Goal: Task Accomplishment & Management: Manage account settings

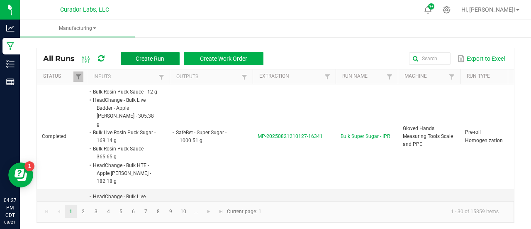
click at [158, 64] on button "Create Run" at bounding box center [150, 58] width 59 height 13
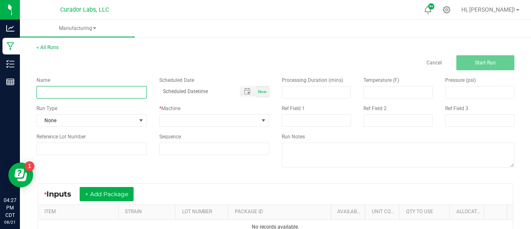
click at [87, 92] on input at bounding box center [92, 92] width 110 height 12
paste input "HeadChange - Bulk Water Hash - Flex Fuel"
click at [74, 92] on input "HeadChange - Bulk Water Hash - Flex Fuel" at bounding box center [92, 92] width 110 height 12
click at [75, 93] on input "Bulk Water Hash - Flex Fuel" at bounding box center [92, 92] width 110 height 12
type input "Bulk Live Rosin Pressing - Flex Fuel"
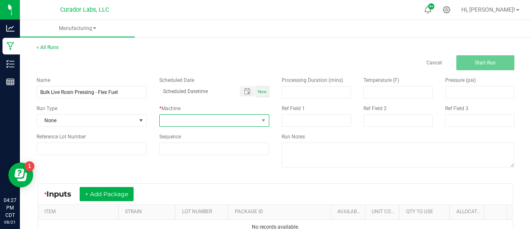
click at [166, 123] on span at bounding box center [209, 121] width 99 height 12
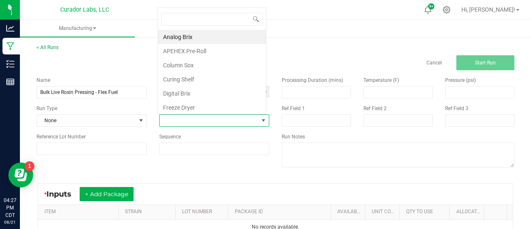
scroll to position [12, 107]
type input "v3"
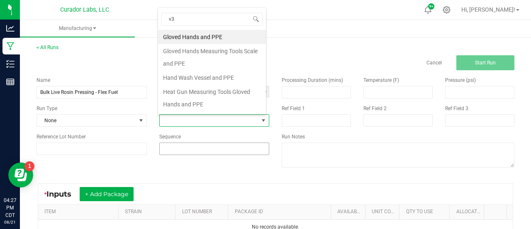
scroll to position [0, 0]
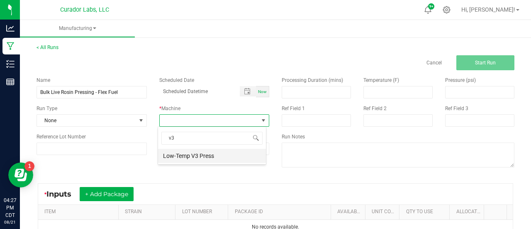
click at [192, 158] on li "Low-Temp V3 Press" at bounding box center [212, 156] width 108 height 14
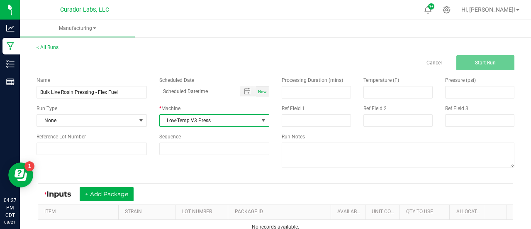
click at [194, 172] on div "Name Bulk Live Rosin Pressing - Flex Fuel Scheduled Date Now Run Type None * Ma…" at bounding box center [275, 122] width 491 height 105
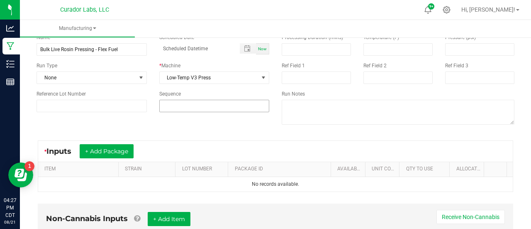
scroll to position [43, 0]
click at [133, 147] on button "+ Add Package" at bounding box center [107, 151] width 54 height 14
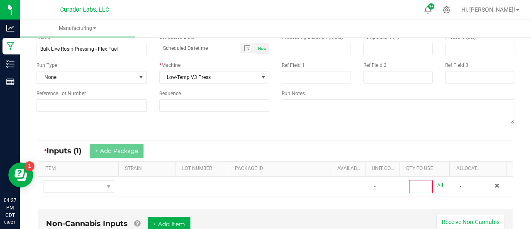
scroll to position [112, 0]
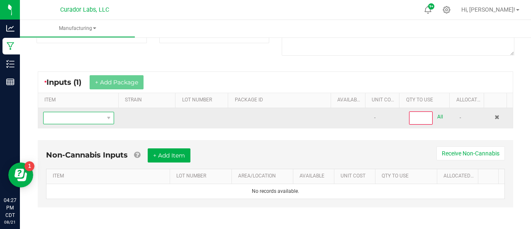
click at [86, 120] on span "NO DATA FOUND" at bounding box center [74, 118] width 60 height 12
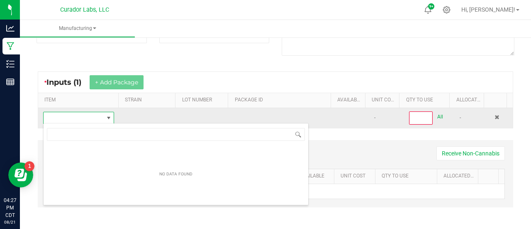
scroll to position [41500, 41443]
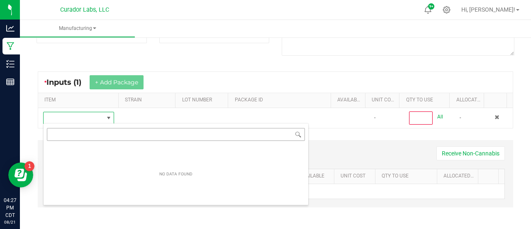
click at [90, 134] on input "NO DATA FOUND" at bounding box center [176, 134] width 258 height 13
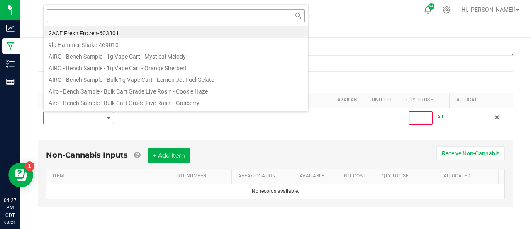
type input "HeadChange - Bulk Water Hash - Flex Fuel"
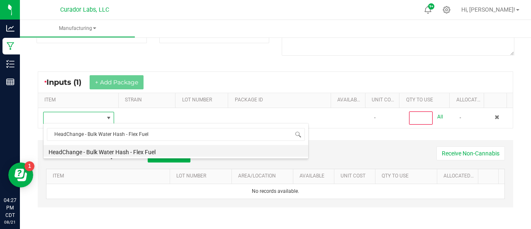
click at [93, 152] on li "HeadChange - Bulk Water Hash - Flex Fuel" at bounding box center [176, 151] width 265 height 12
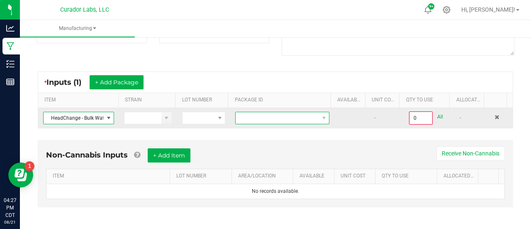
click at [271, 115] on span at bounding box center [277, 118] width 83 height 12
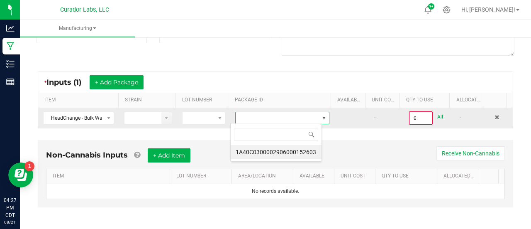
scroll to position [12, 91]
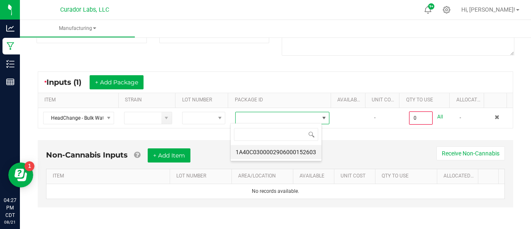
click at [279, 154] on li "1A40C0300002906000152603" at bounding box center [276, 152] width 91 height 14
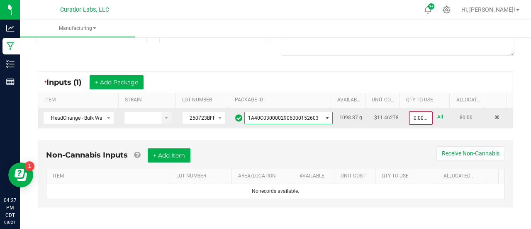
click at [438, 116] on link "All" at bounding box center [441, 116] width 6 height 11
type input "1098.8700 g"
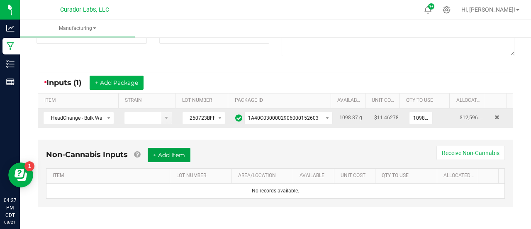
click at [185, 153] on button "+ Add Item" at bounding box center [169, 155] width 43 height 14
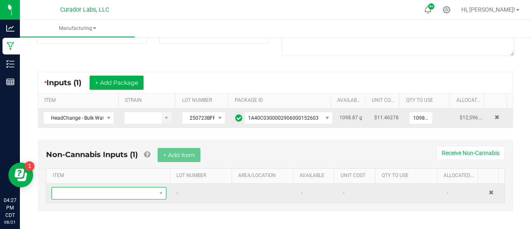
click at [115, 194] on span "NO DATA FOUND" at bounding box center [104, 193] width 104 height 12
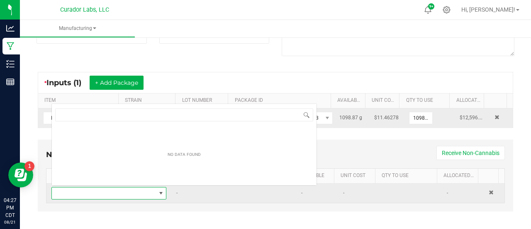
scroll to position [12, 110]
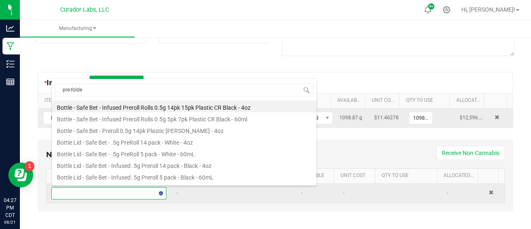
type input "pre-folded"
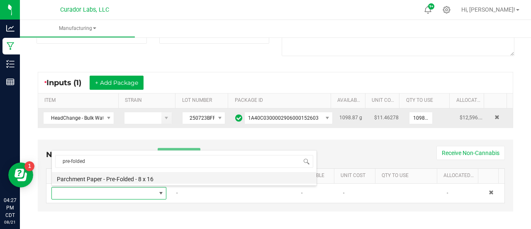
click at [112, 176] on li "Parchment Paper - Pre-Folded - 8 x 16" at bounding box center [184, 178] width 265 height 12
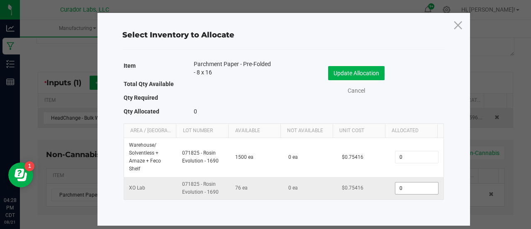
click at [410, 187] on input "0" at bounding box center [417, 188] width 42 height 12
type input "33"
click at [350, 71] on button "Update Allocation" at bounding box center [356, 73] width 56 height 14
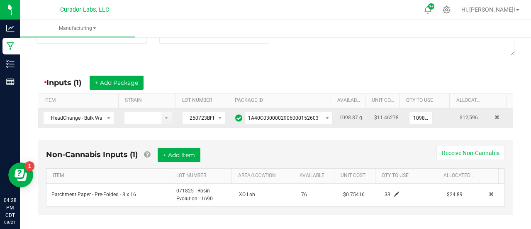
scroll to position [119, 0]
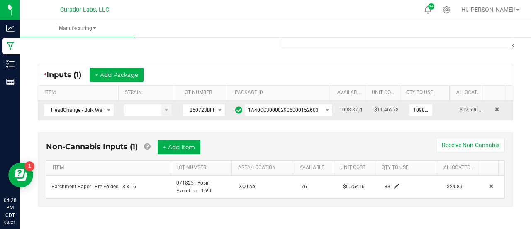
click at [530, 25] on ul "Manufacturing" at bounding box center [285, 29] width 531 height 18
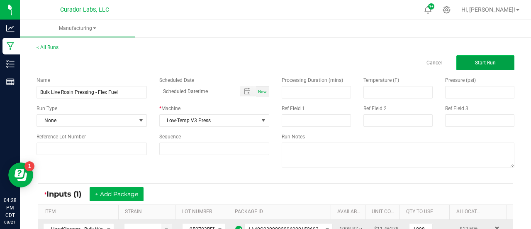
click at [470, 66] on button "Start Run" at bounding box center [486, 62] width 58 height 15
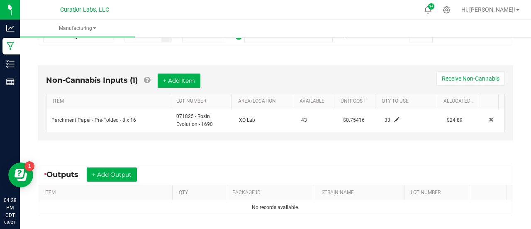
scroll to position [204, 0]
click at [134, 172] on button "+ Add Output" at bounding box center [112, 174] width 50 height 14
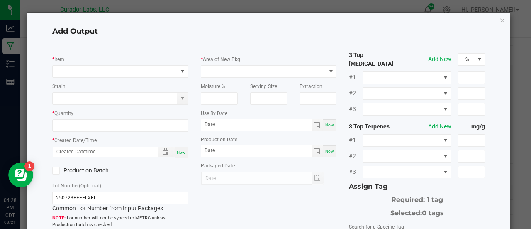
click at [500, 22] on div "Add Output * Item Strain * Quantity * Created Date/Time Now Production Batch Lo…" at bounding box center [268, 201] width 483 height 376
click at [500, 21] on icon "button" at bounding box center [503, 20] width 6 height 10
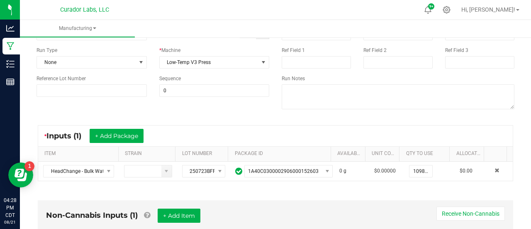
scroll to position [0, 0]
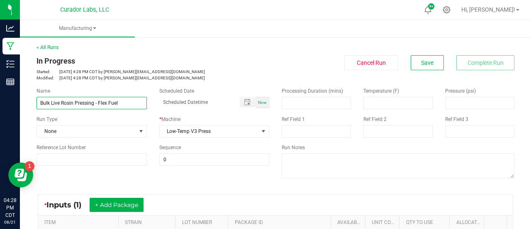
drag, startPoint x: 97, startPoint y: 103, endPoint x: 125, endPoint y: 104, distance: 28.3
click at [125, 104] on input "Bulk Live Rosin Pressing - Flex Fuel" at bounding box center [92, 103] width 110 height 12
click at [159, 187] on div "* Inputs (1) + Add Package ITEM STRAIN LOT NUMBER PACKAGE ID AVAILABLE Unit Cos…" at bounding box center [275, 221] width 491 height 71
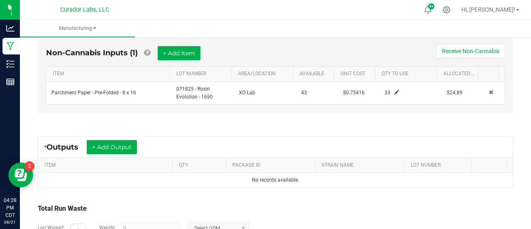
scroll to position [282, 0]
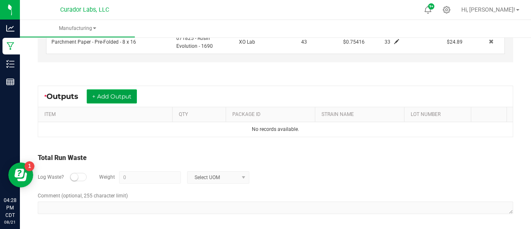
click at [133, 92] on button "+ Add Output" at bounding box center [112, 96] width 50 height 14
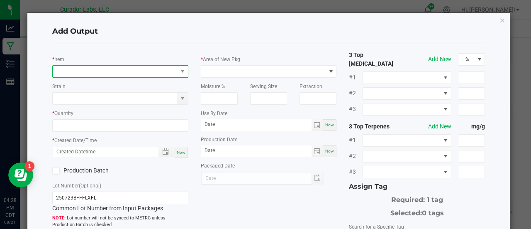
click at [101, 66] on span "NO DATA FOUND" at bounding box center [115, 72] width 125 height 12
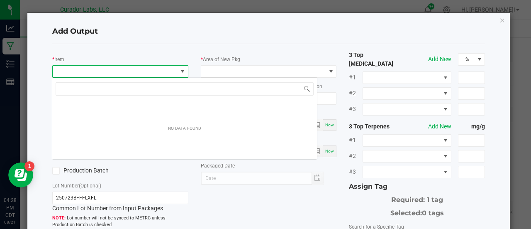
scroll to position [12, 134]
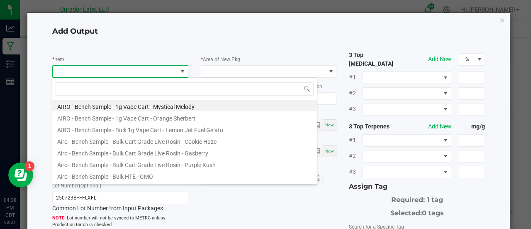
type input "Flex Fuel"
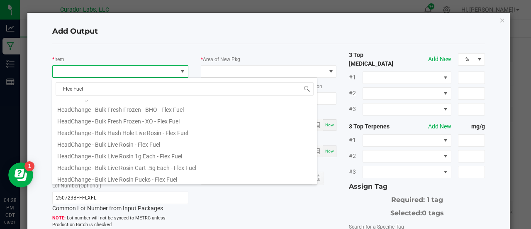
scroll to position [94, 0]
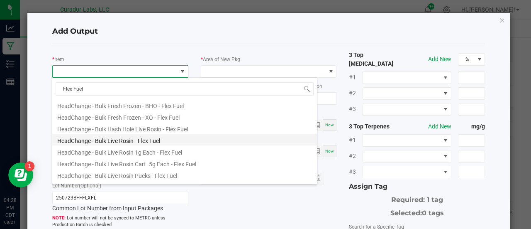
click at [158, 139] on li "HeadChange - Bulk Live Rosin - Flex Fuel" at bounding box center [184, 140] width 265 height 12
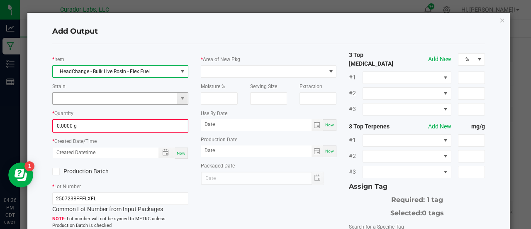
click at [104, 100] on input at bounding box center [115, 99] width 125 height 12
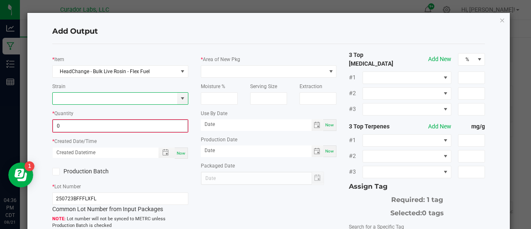
click at [111, 130] on input "0" at bounding box center [120, 126] width 134 height 12
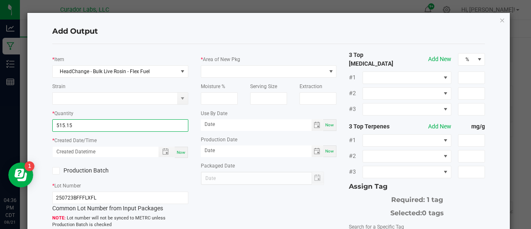
type input "515.1500 g"
click at [182, 151] on span "Now" at bounding box center [181, 152] width 9 height 5
type input "08/21/2025 4:36 PM"
type input "[DATE]"
click at [88, 165] on div "Production Batch" at bounding box center [83, 170] width 74 height 12
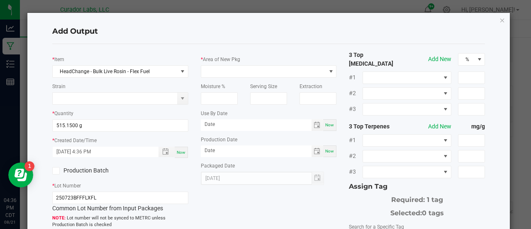
click at [90, 168] on label "Production Batch" at bounding box center [83, 170] width 62 height 9
click at [0, 0] on input "Production Batch" at bounding box center [0, 0] width 0 height 0
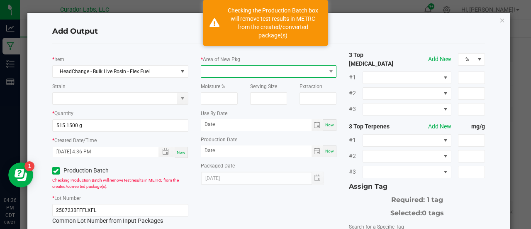
click at [214, 73] on span at bounding box center [263, 72] width 125 height 12
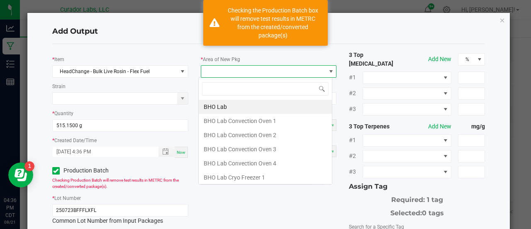
scroll to position [12, 134]
type input "lab"
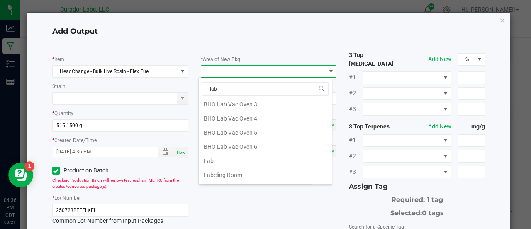
scroll to position [162, 0]
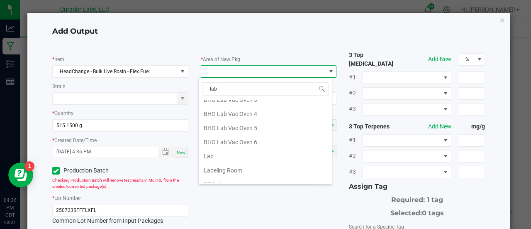
click at [223, 149] on li "Lab" at bounding box center [265, 156] width 133 height 14
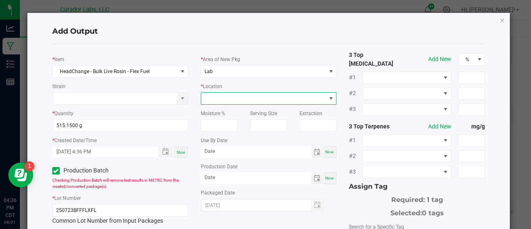
click at [215, 100] on span at bounding box center [263, 99] width 125 height 12
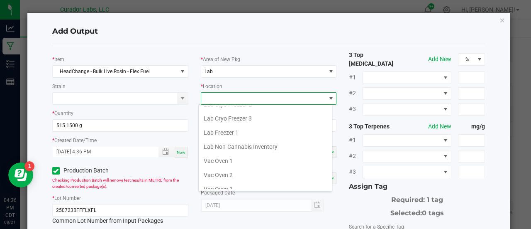
scroll to position [94, 0]
click at [233, 169] on li "Vac Oven 2" at bounding box center [265, 174] width 133 height 14
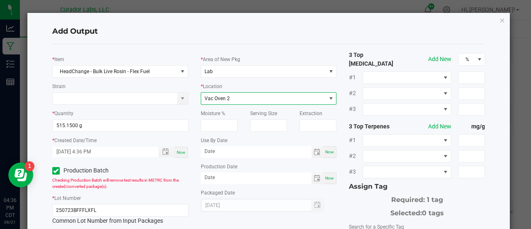
click at [328, 149] on span "Now" at bounding box center [329, 151] width 9 height 5
click at [219, 150] on input "[DATE]" at bounding box center [256, 151] width 111 height 10
type input "08/21/2026"
click at [325, 178] on span "Now" at bounding box center [329, 178] width 9 height 5
type input "[DATE]"
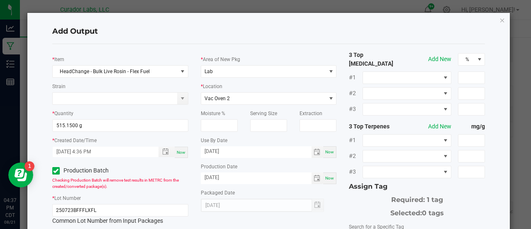
click at [343, 205] on div "3 Top Cannabinoids Add New % #1 #2 #3 3 Top Terpenes Add New mg/g #1 #2 #3 Assi…" at bounding box center [417, 202] width 149 height 303
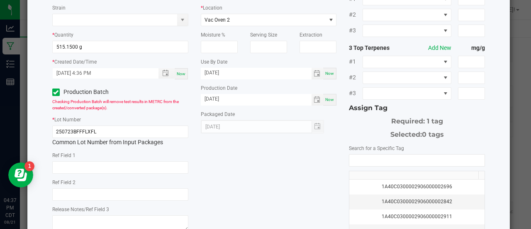
scroll to position [80, 0]
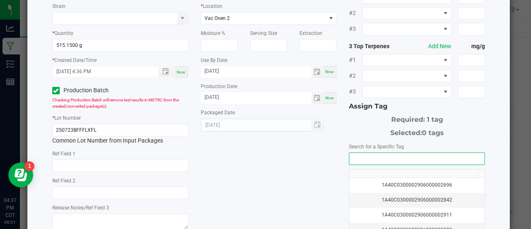
click at [351, 153] on input "NO DATA FOUND" at bounding box center [417, 159] width 135 height 12
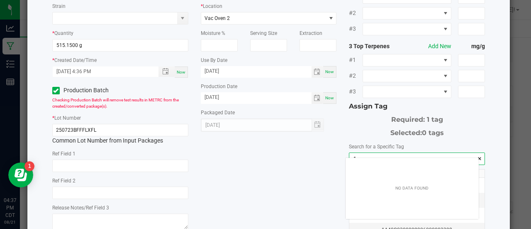
scroll to position [12, 134]
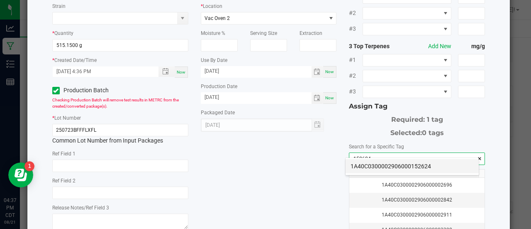
click at [363, 163] on li "1A40C0300002906000152624" at bounding box center [412, 166] width 133 height 14
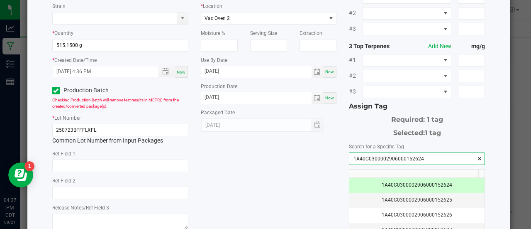
type input "1A40C0300002906000152624"
click at [326, 167] on div "* Item HeadChange - Bulk Live Rosin - Flex Fuel Strain * Quantity 515.1500 g * …" at bounding box center [269, 122] width 446 height 303
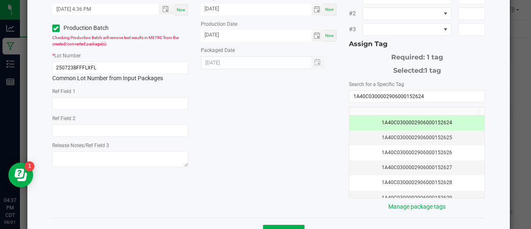
scroll to position [165, 0]
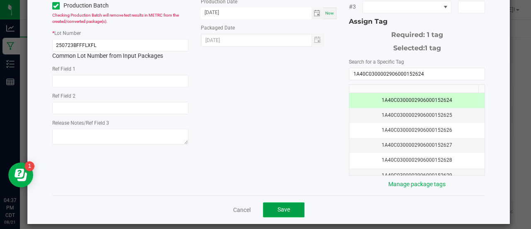
click at [283, 206] on span "Save" at bounding box center [284, 209] width 12 height 7
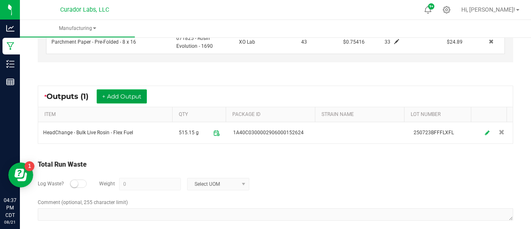
click at [138, 98] on button "+ Add Output" at bounding box center [122, 96] width 50 height 14
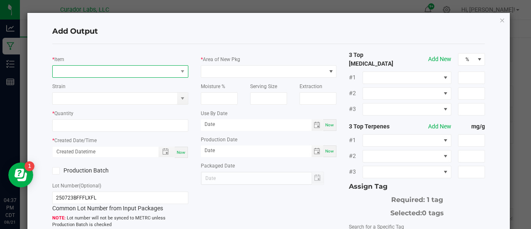
click at [123, 76] on span "NO DATA FOUND" at bounding box center [115, 72] width 125 height 12
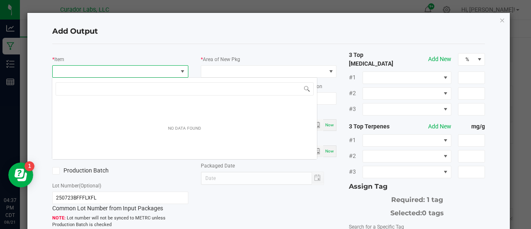
scroll to position [12, 134]
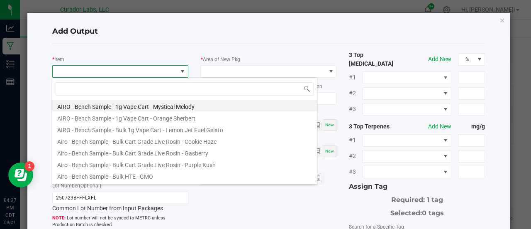
type input "Flex Fuel"
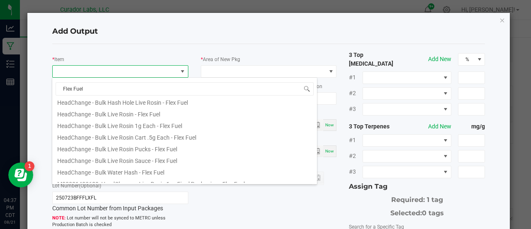
scroll to position [122, 0]
click at [138, 156] on li "HeadChange - Bulk Live Rosin Sauce - Flex Fuel" at bounding box center [184, 158] width 265 height 12
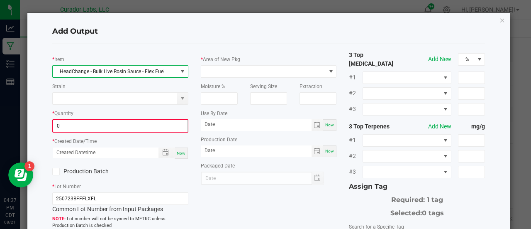
click at [101, 126] on input "0" at bounding box center [120, 126] width 134 height 12
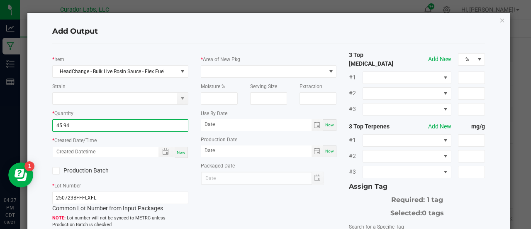
type input "45.9400 g"
click at [182, 152] on span "Now" at bounding box center [181, 152] width 9 height 5
type input "08/21/2025 4:37 PM"
type input "[DATE]"
click at [87, 169] on label "Production Batch" at bounding box center [83, 170] width 62 height 9
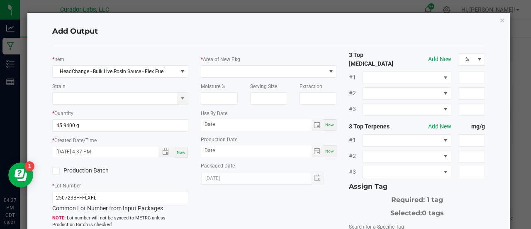
click at [0, 0] on input "Production Batch" at bounding box center [0, 0] width 0 height 0
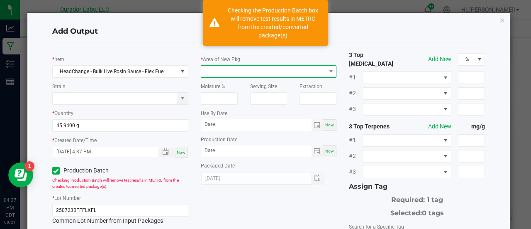
click at [221, 73] on span at bounding box center [263, 72] width 125 height 12
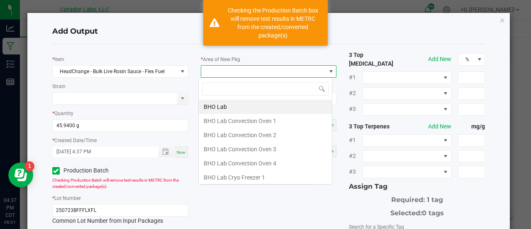
scroll to position [12, 134]
type input "xo"
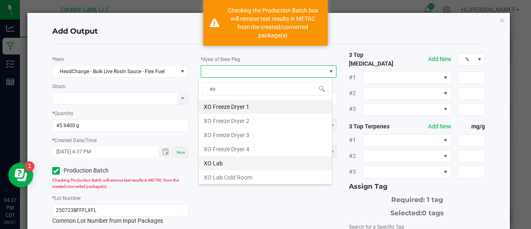
click at [213, 162] on li "XO Lab" at bounding box center [265, 163] width 133 height 14
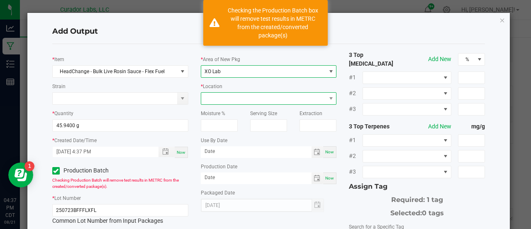
click at [231, 100] on span at bounding box center [263, 99] width 125 height 12
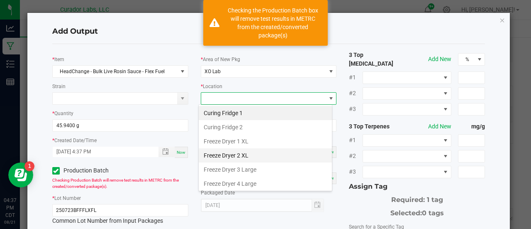
scroll to position [97, 0]
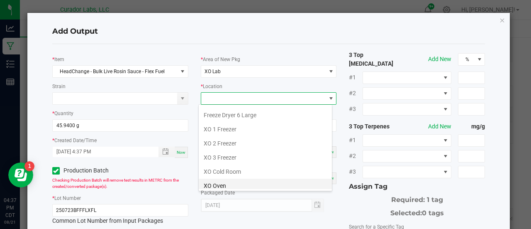
click at [225, 188] on li "XO Oven" at bounding box center [265, 186] width 133 height 14
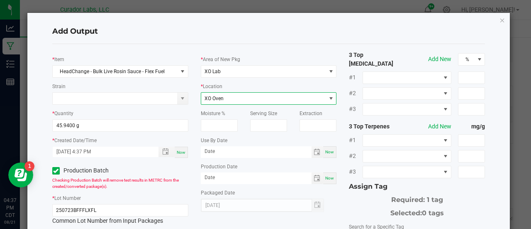
click at [326, 152] on span "Now" at bounding box center [329, 151] width 9 height 5
click at [221, 149] on input "[DATE]" at bounding box center [256, 151] width 111 height 10
type input "08/21/2026"
click at [325, 178] on span "Now" at bounding box center [329, 178] width 9 height 5
type input "[DATE]"
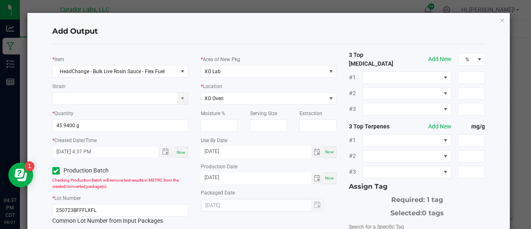
click at [335, 199] on div "* Area of New Pkg XO Lab * Location XO Oven Moisture % Serving Size Extraction …" at bounding box center [269, 131] width 149 height 161
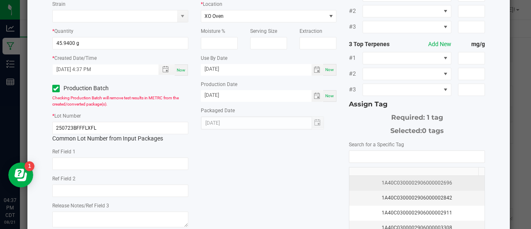
scroll to position [83, 0]
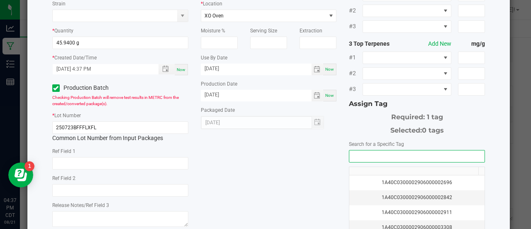
click at [363, 150] on input "NO DATA FOUND" at bounding box center [417, 156] width 135 height 12
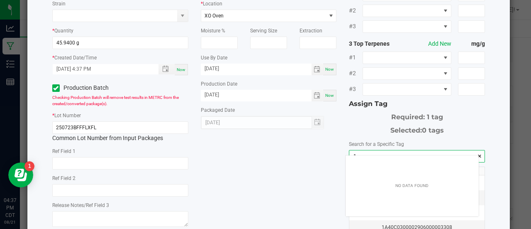
scroll to position [12, 134]
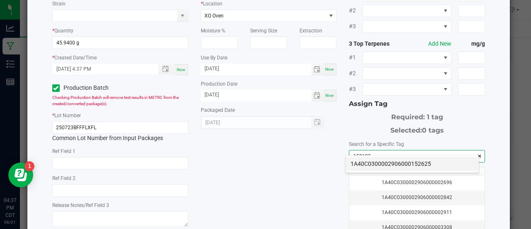
click at [364, 163] on li "1A40C0300002906000152625" at bounding box center [412, 164] width 133 height 14
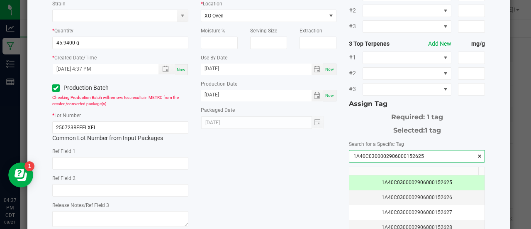
type input "1A40C0300002906000152625"
click at [313, 158] on div "* Item HeadChange - Bulk Live Rosin Sauce - Flex Fuel Strain * Quantity 45.9400…" at bounding box center [269, 119] width 446 height 303
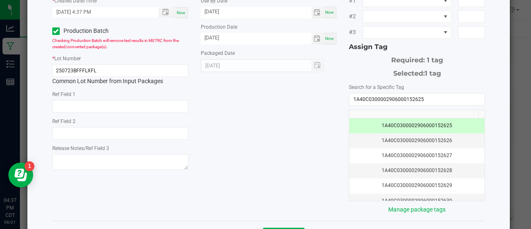
scroll to position [142, 0]
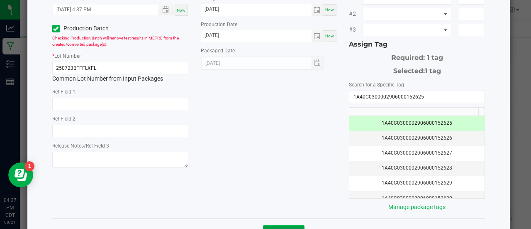
click at [284, 228] on span "Save" at bounding box center [284, 232] width 12 height 7
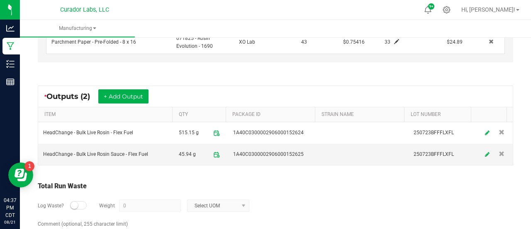
click at [285, 183] on div "Total Run Waste" at bounding box center [276, 186] width 476 height 10
click at [141, 93] on button "+ Add Output" at bounding box center [123, 96] width 50 height 14
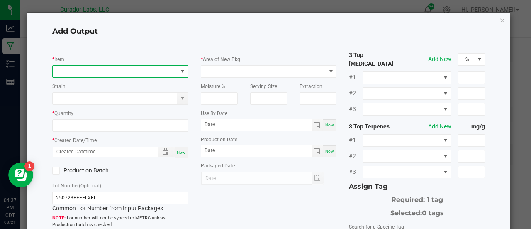
click at [129, 75] on span "NO DATA FOUND" at bounding box center [115, 72] width 125 height 12
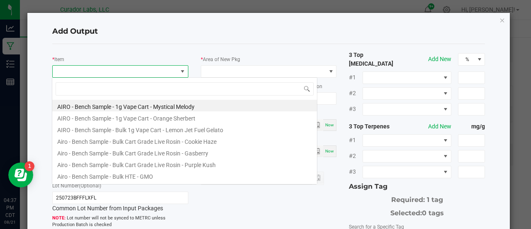
scroll to position [12, 134]
type input "Flex Fuel"
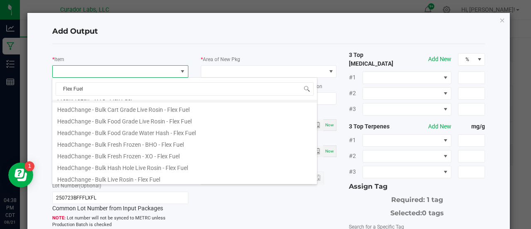
scroll to position [0, 0]
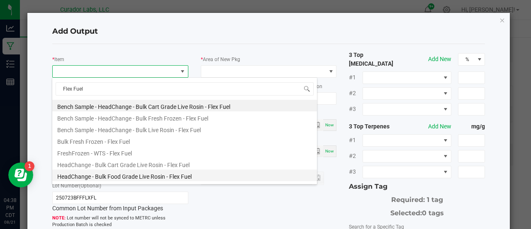
click at [143, 173] on li "HeadChange - Bulk Food Grade Live Rosin - Flex Fuel" at bounding box center [184, 175] width 265 height 12
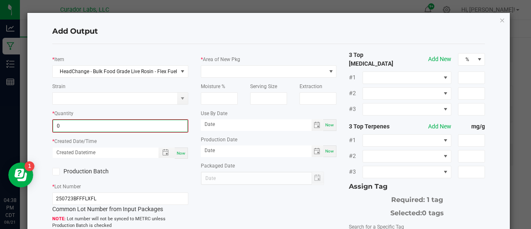
click at [107, 125] on input "0" at bounding box center [120, 126] width 134 height 12
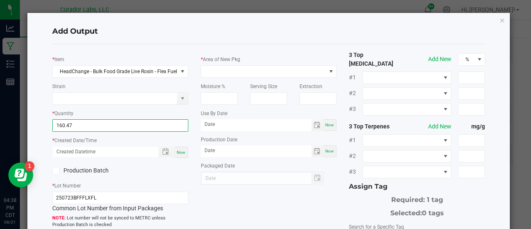
type input "160.4700 g"
click at [180, 153] on span "Now" at bounding box center [181, 152] width 9 height 5
type input "08/21/2025 4:38 PM"
type input "[DATE]"
click at [101, 169] on label "Production Batch" at bounding box center [83, 170] width 62 height 9
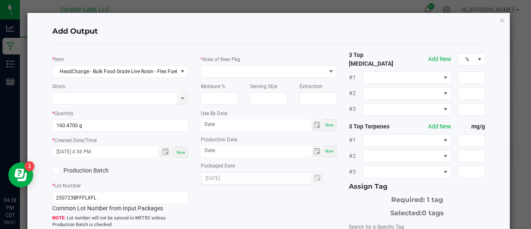
click at [0, 0] on input "Production Batch" at bounding box center [0, 0] width 0 height 0
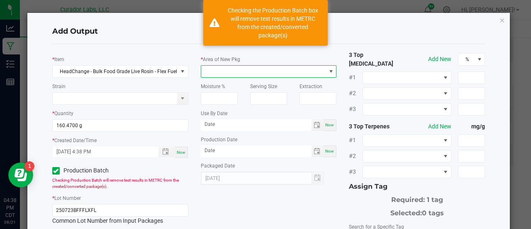
click at [241, 69] on span at bounding box center [263, 72] width 125 height 12
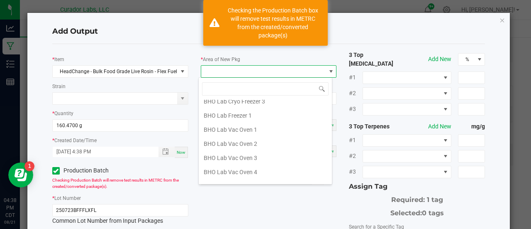
scroll to position [105, 0]
type input "xo"
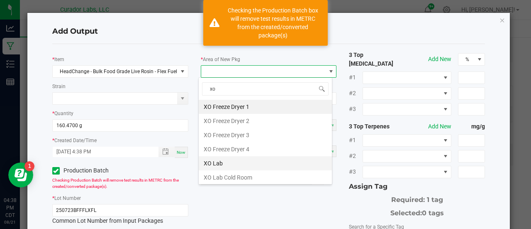
click at [222, 161] on li "XO Lab" at bounding box center [265, 163] width 133 height 14
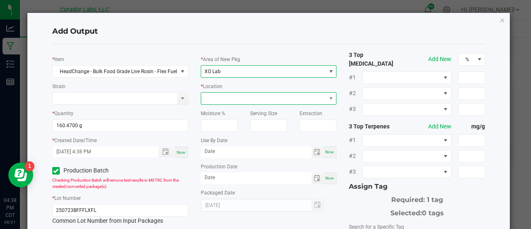
click at [226, 99] on span at bounding box center [263, 99] width 125 height 12
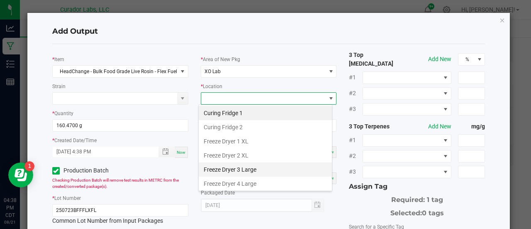
scroll to position [97, 0]
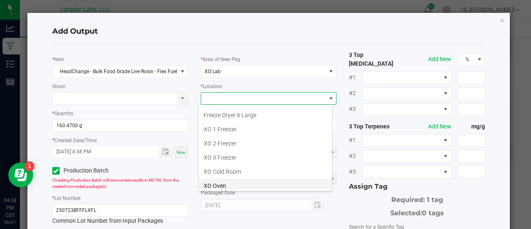
click at [230, 185] on li "XO Oven" at bounding box center [265, 186] width 133 height 14
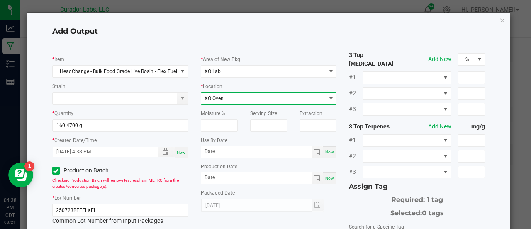
click at [325, 154] on div "Now" at bounding box center [329, 152] width 13 height 12
click at [225, 149] on input "[DATE]" at bounding box center [256, 151] width 111 height 10
type input "08/21/2026"
click at [325, 177] on span "Now" at bounding box center [329, 178] width 9 height 5
type input "[DATE]"
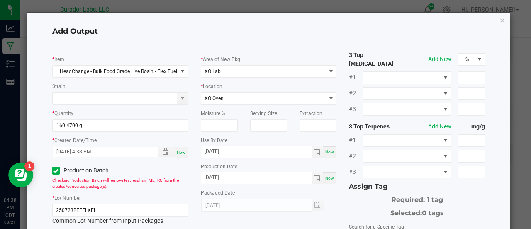
click at [338, 201] on div "* Area of New Pkg XO Lab * Location XO Oven Moisture % Serving Size Extraction …" at bounding box center [269, 131] width 149 height 161
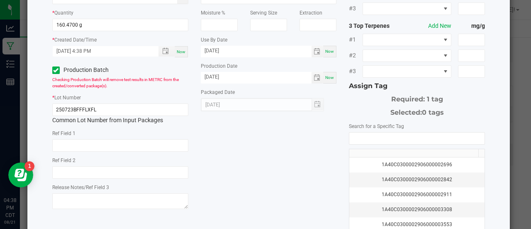
scroll to position [103, 0]
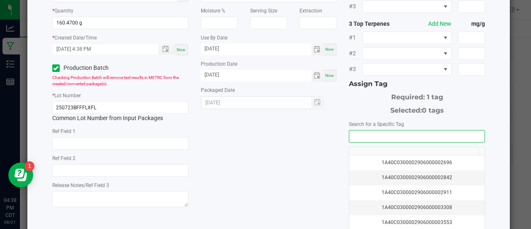
click at [355, 130] on input "NO DATA FOUND" at bounding box center [417, 136] width 135 height 12
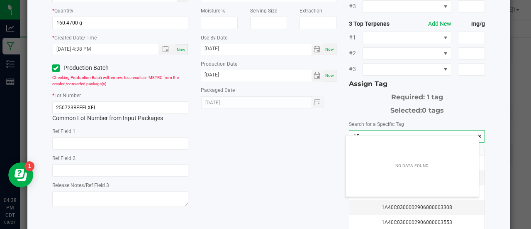
scroll to position [12, 134]
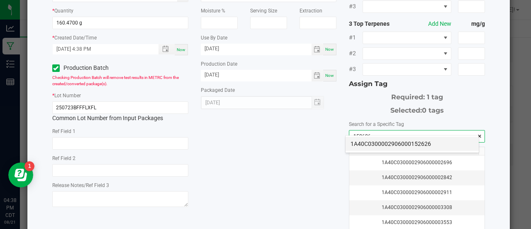
click at [364, 143] on li "1A40C0300002906000152626" at bounding box center [412, 144] width 133 height 14
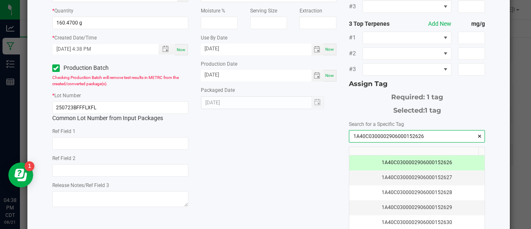
type input "1A40C0300002906000152626"
click at [316, 145] on div "* Item HeadChange - Bulk Food Grade Live Rosin - Flex Fuel Strain * Quantity 16…" at bounding box center [269, 99] width 446 height 303
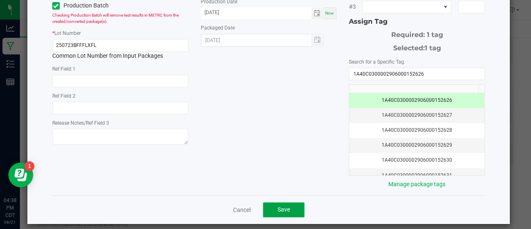
click at [286, 206] on span "Save" at bounding box center [284, 209] width 12 height 7
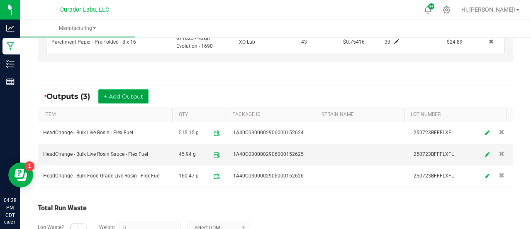
click at [130, 89] on button "+ Add Output" at bounding box center [123, 96] width 50 height 14
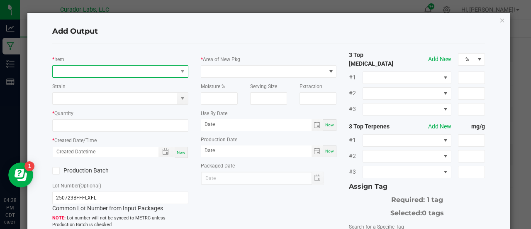
click at [115, 73] on span "NO DATA FOUND" at bounding box center [115, 72] width 125 height 12
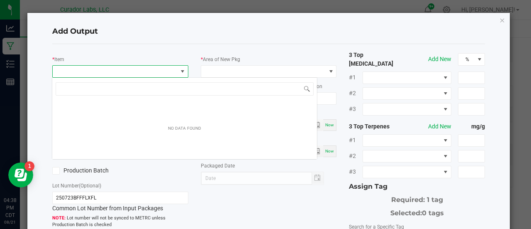
scroll to position [12, 134]
type input "Flex Fuel"
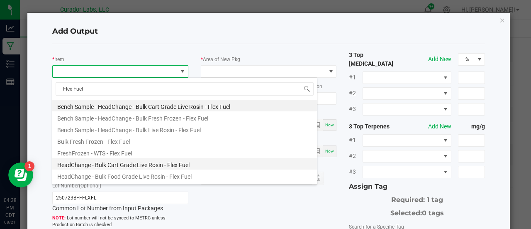
click at [120, 160] on li "HeadChange - Bulk Cart Grade Live Rosin - Flex Fuel" at bounding box center [184, 164] width 265 height 12
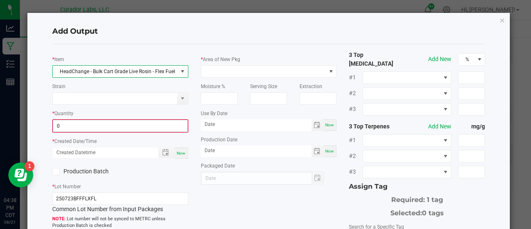
click at [89, 129] on input "0" at bounding box center [120, 126] width 134 height 12
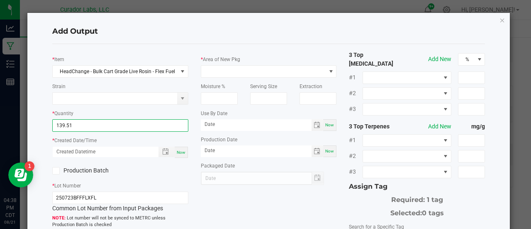
type input "139.5100 g"
click at [179, 152] on span "Now" at bounding box center [181, 152] width 9 height 5
type input "08/21/2025 4:38 PM"
type input "[DATE]"
click at [102, 170] on label "Production Batch" at bounding box center [83, 170] width 62 height 9
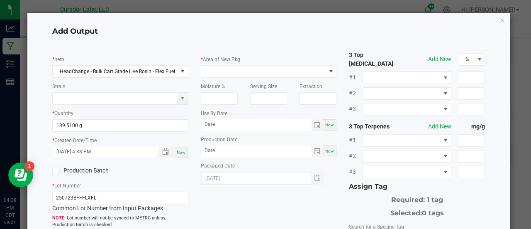
click at [0, 0] on input "Production Batch" at bounding box center [0, 0] width 0 height 0
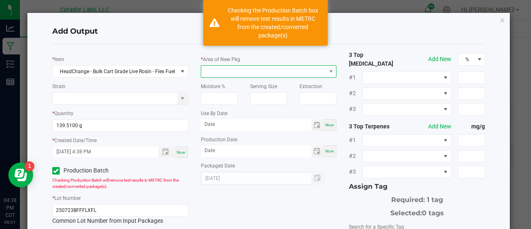
click at [239, 70] on span at bounding box center [263, 72] width 125 height 12
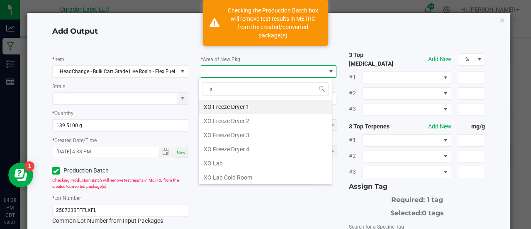
type input "xo"
click at [217, 161] on li "XO Lab" at bounding box center [265, 163] width 133 height 14
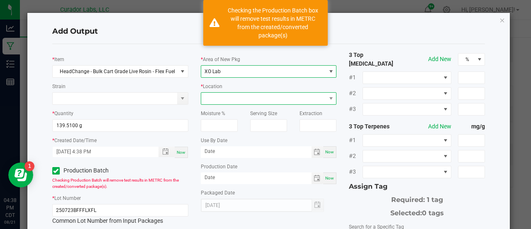
click at [234, 94] on span at bounding box center [263, 99] width 125 height 12
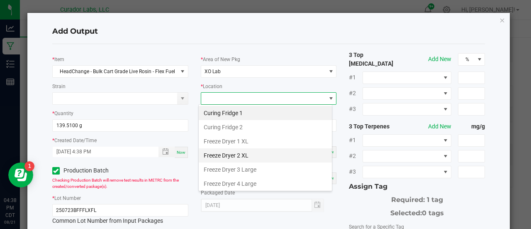
scroll to position [97, 0]
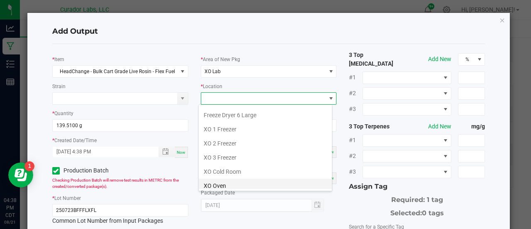
click at [226, 188] on li "XO Oven" at bounding box center [265, 186] width 133 height 14
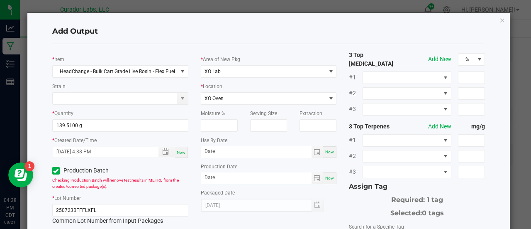
click at [325, 154] on span "Now" at bounding box center [329, 151] width 9 height 5
click at [223, 152] on input "[DATE]" at bounding box center [256, 151] width 111 height 10
type input "08/21/2026"
click at [330, 176] on div "Now" at bounding box center [329, 178] width 13 height 12
type input "[DATE]"
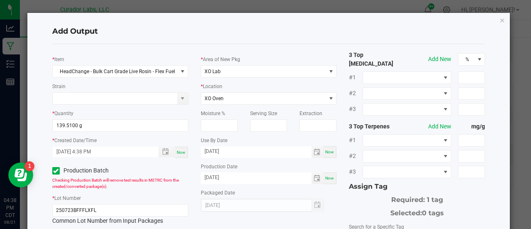
click at [325, 198] on div "Packaged Date 08/21/2025" at bounding box center [269, 200] width 136 height 24
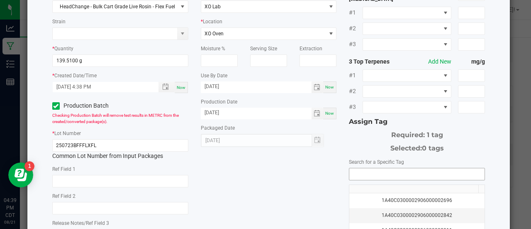
scroll to position [68, 0]
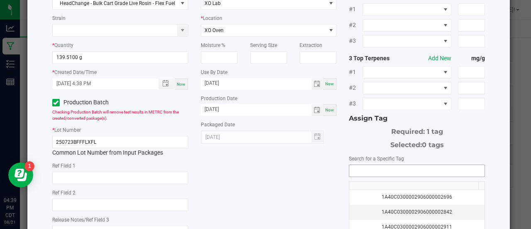
click at [364, 166] on input "NO DATA FOUND" at bounding box center [417, 171] width 135 height 12
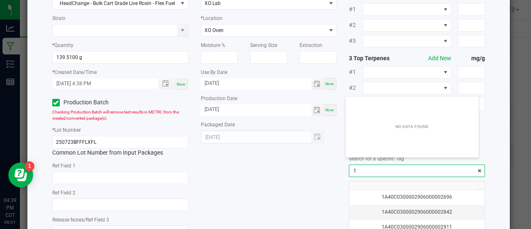
scroll to position [12, 134]
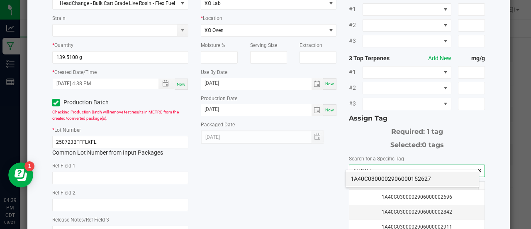
click at [365, 178] on li "1A40C0300002906000152627" at bounding box center [412, 178] width 133 height 14
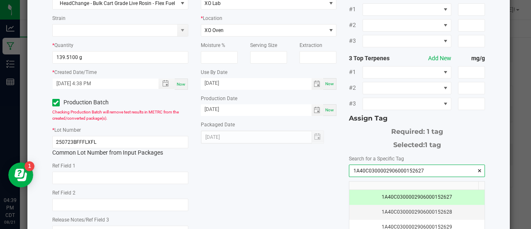
type input "1A40C0300002906000152627"
click at [316, 181] on div "* Item HeadChange - Bulk Cart Grade Live Rosin - Flex Fuel Strain * Quantity 13…" at bounding box center [269, 134] width 446 height 303
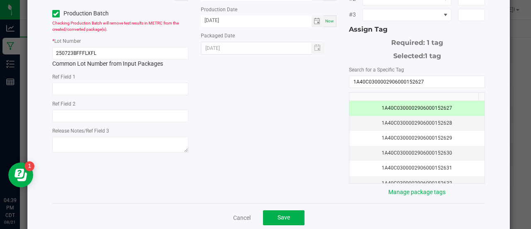
scroll to position [165, 0]
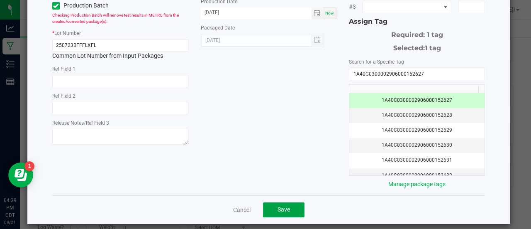
click at [290, 202] on button "Save" at bounding box center [284, 209] width 42 height 15
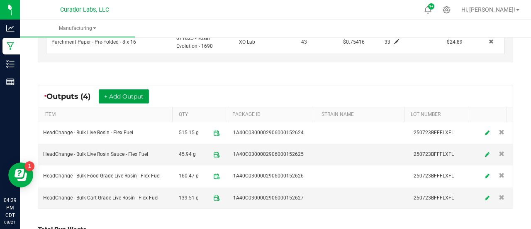
click at [135, 94] on button "+ Add Output" at bounding box center [124, 96] width 50 height 14
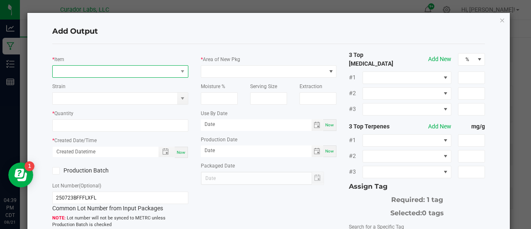
click at [118, 74] on span "NO DATA FOUND" at bounding box center [115, 72] width 125 height 12
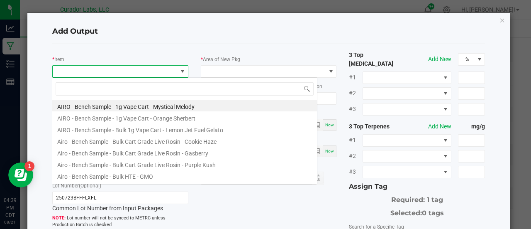
scroll to position [12, 134]
type input "Flex Fuel"
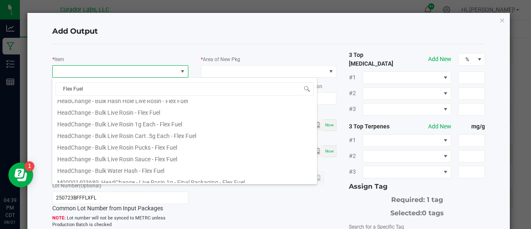
scroll to position [123, 0]
click at [147, 148] on li "HeadChange - Bulk Live Rosin Pucks - Flex Fuel" at bounding box center [184, 145] width 265 height 12
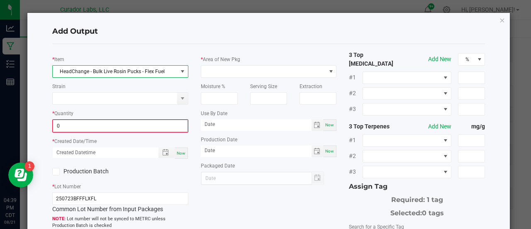
click at [172, 122] on input "0" at bounding box center [120, 126] width 134 height 12
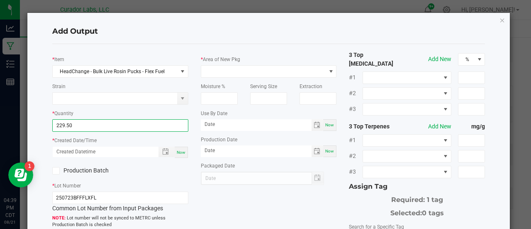
type input "229.5000 g"
click at [179, 153] on span "Now" at bounding box center [181, 152] width 9 height 5
type input "08/21/2025 4:39 PM"
type input "[DATE]"
click at [100, 170] on label "Production Batch" at bounding box center [83, 170] width 62 height 9
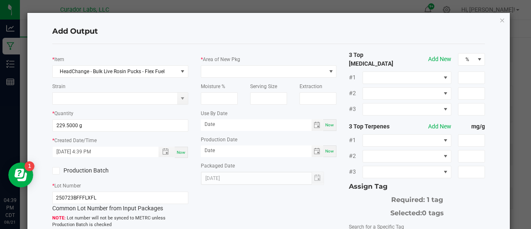
click at [0, 0] on input "Production Batch" at bounding box center [0, 0] width 0 height 0
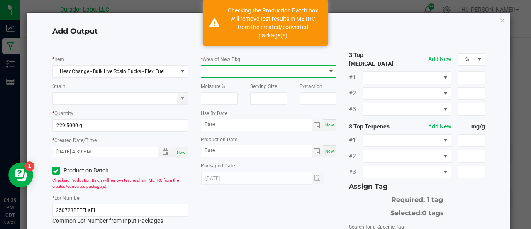
click at [221, 72] on span at bounding box center [263, 72] width 125 height 12
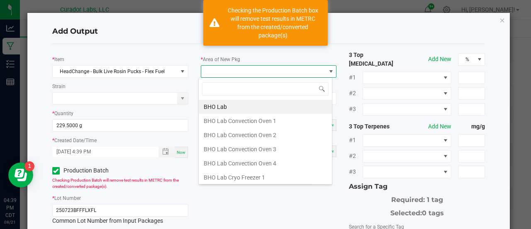
scroll to position [12, 134]
type input "xo"
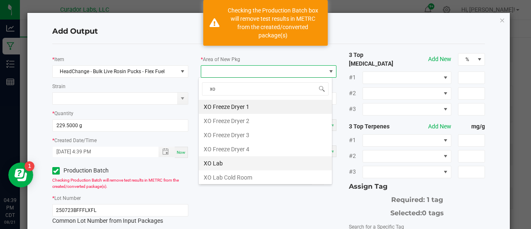
click at [218, 157] on li "XO Lab" at bounding box center [265, 163] width 133 height 14
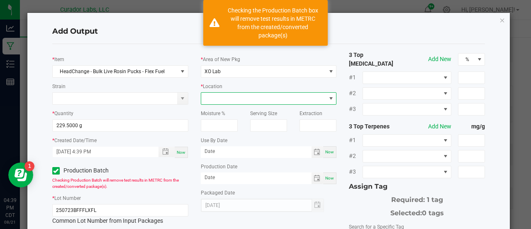
click at [218, 98] on span at bounding box center [263, 99] width 125 height 12
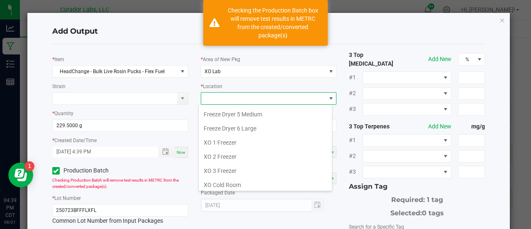
scroll to position [84, 0]
click at [223, 140] on li "XO 1 Freezer" at bounding box center [265, 142] width 133 height 14
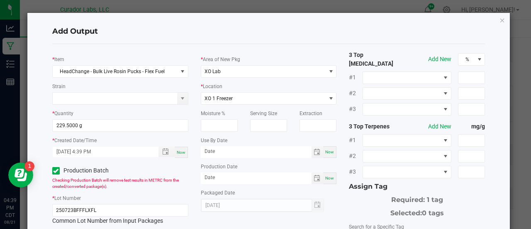
click at [325, 155] on div "Now" at bounding box center [329, 152] width 13 height 12
click at [225, 152] on input "[DATE]" at bounding box center [256, 151] width 111 height 10
type input "08/21/2026"
click at [325, 178] on span "Now" at bounding box center [329, 178] width 9 height 5
type input "[DATE]"
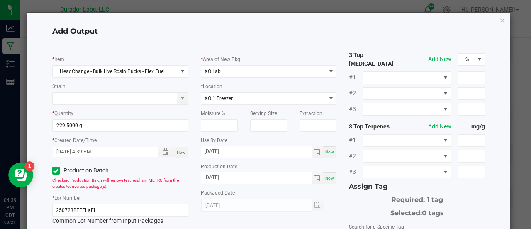
click at [335, 199] on div "* Area of New Pkg XO Lab * Location XO 1 Freezer Moisture % Serving Size Extrac…" at bounding box center [269, 131] width 149 height 161
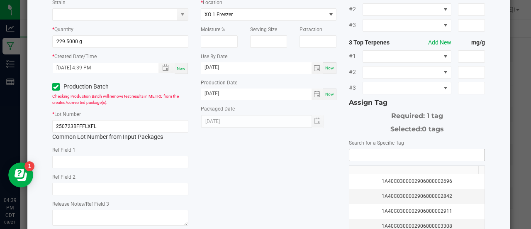
click at [362, 149] on input "NO DATA FOUND" at bounding box center [417, 155] width 135 height 12
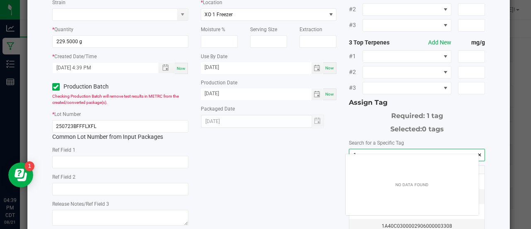
scroll to position [12, 134]
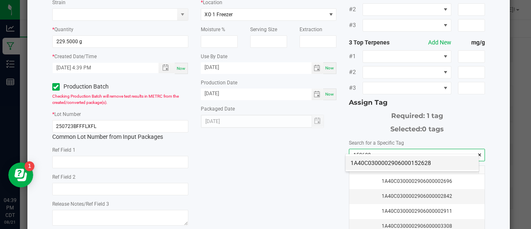
click at [382, 165] on li "1A40C0300002906000152628" at bounding box center [412, 163] width 133 height 14
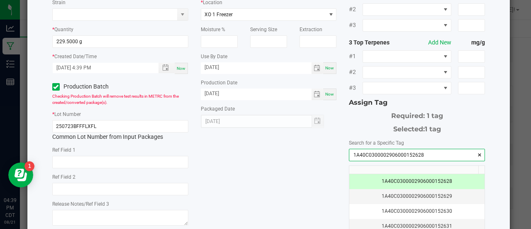
type input "1A40C0300002906000152628"
click at [316, 172] on div "* Item HeadChange - Bulk Live Rosin Pucks - Flex Fuel Strain * Quantity 229.500…" at bounding box center [269, 118] width 446 height 303
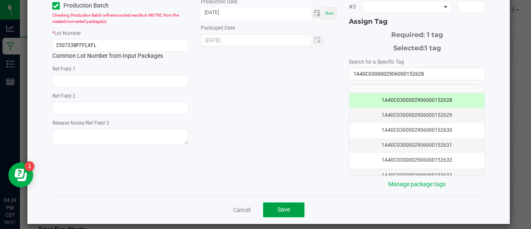
click at [279, 206] on span "Save" at bounding box center [284, 209] width 12 height 7
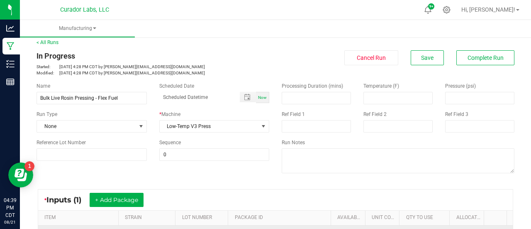
scroll to position [0, 0]
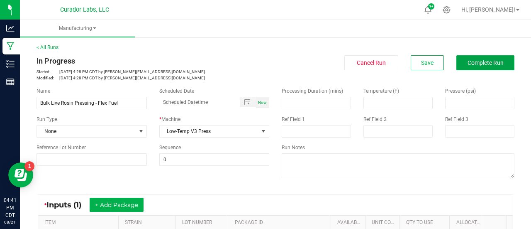
click at [478, 63] on span "Complete Run" at bounding box center [486, 62] width 36 height 7
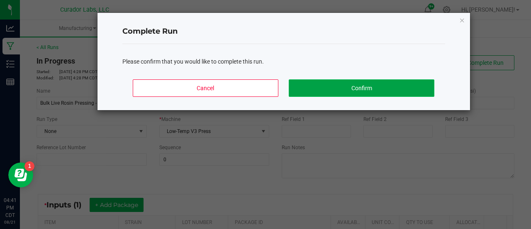
click at [376, 80] on button "Confirm" at bounding box center [361, 87] width 145 height 17
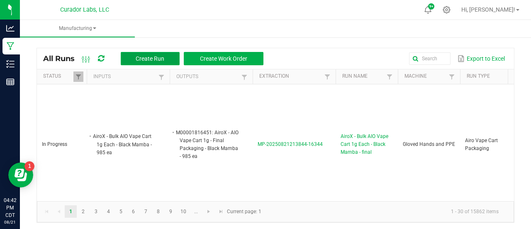
click at [151, 61] on span "Create Run" at bounding box center [150, 58] width 29 height 7
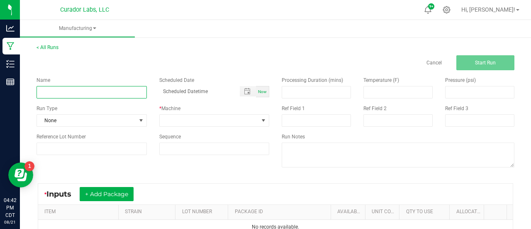
click at [114, 91] on input at bounding box center [92, 92] width 110 height 12
paste input "HeadChange - Bulk Cart Grade Live Rosin - Flex Fuel"
click at [59, 91] on input "HeadChange - Bulk Cart Grade Live Rosin - Flex Fuel" at bounding box center [92, 92] width 110 height 12
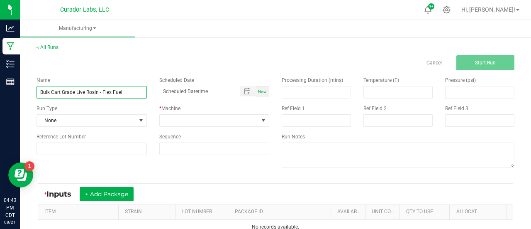
click at [99, 93] on input "Bulk Cart Grade Live Rosin - Flex Fuel" at bounding box center [92, 92] width 110 height 12
type input "Bulk Cart Grade Live Rosin Decarb - Flex Fuel"
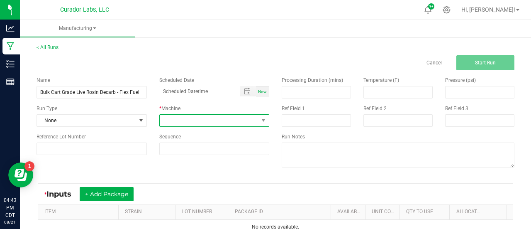
click at [213, 125] on span at bounding box center [209, 121] width 99 height 12
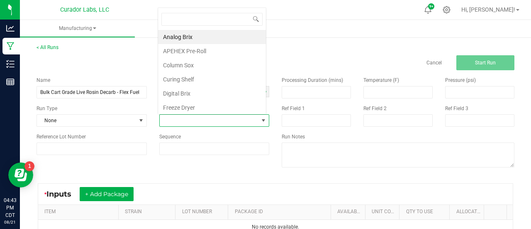
scroll to position [12, 107]
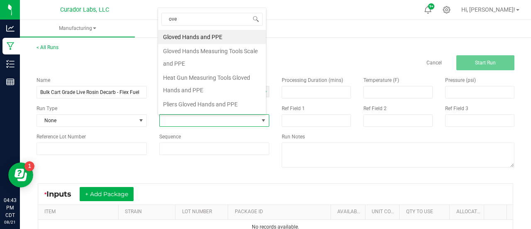
type input "oven"
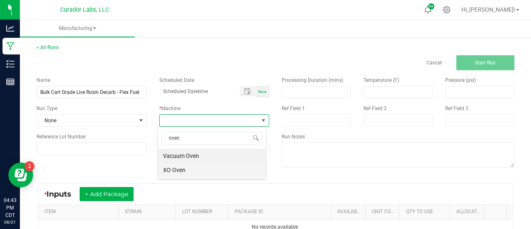
click at [188, 173] on li "XO Oven" at bounding box center [212, 170] width 108 height 14
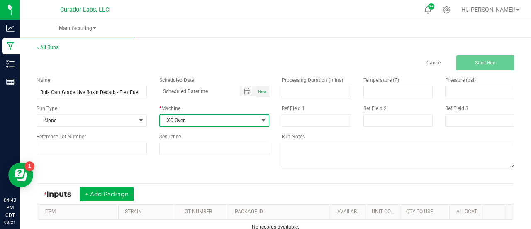
click at [188, 173] on div "Name Bulk Cart Grade Live Rosin Decarb - Flex Fuel Scheduled Date Now Run Type …" at bounding box center [275, 122] width 491 height 105
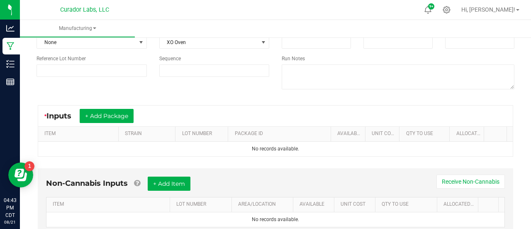
scroll to position [107, 0]
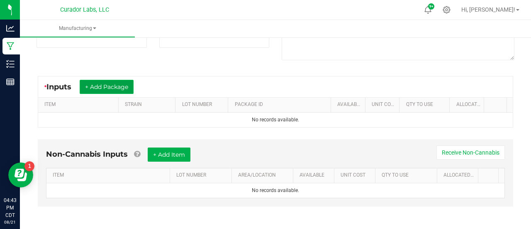
click at [114, 88] on button "+ Add Package" at bounding box center [107, 87] width 54 height 14
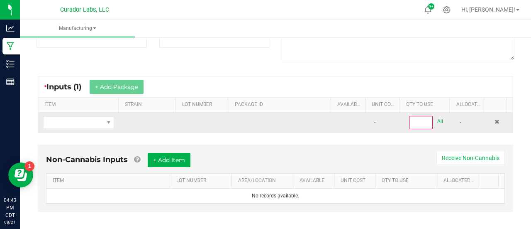
click at [101, 128] on td at bounding box center [78, 122] width 81 height 20
click at [100, 124] on span "NO DATA FOUND" at bounding box center [74, 123] width 60 height 12
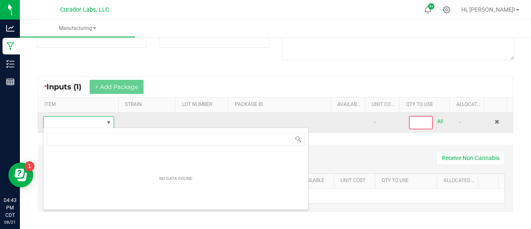
scroll to position [41500, 41443]
type input "HeadChange - Bulk Cart Grade Live Rosin - Flex Fuel"
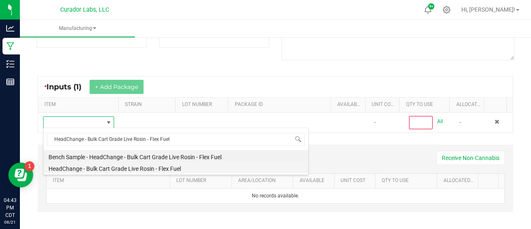
click at [147, 166] on li "HeadChange - Bulk Cart Grade Live Rosin - Flex Fuel" at bounding box center [176, 167] width 265 height 12
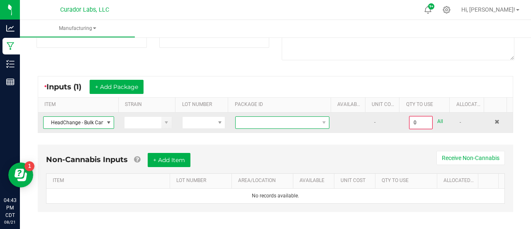
click at [257, 122] on span at bounding box center [277, 123] width 83 height 12
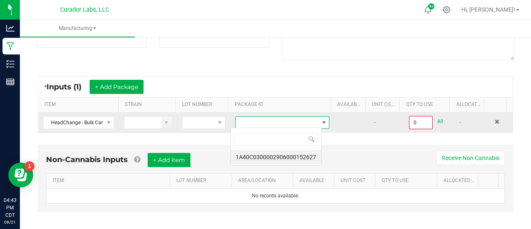
scroll to position [12, 91]
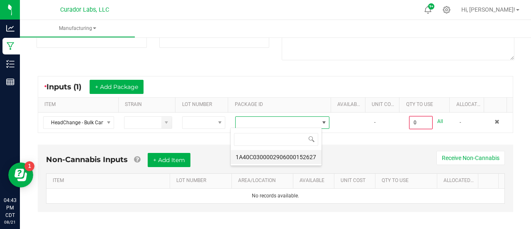
click at [269, 160] on li "1A40C0300002906000152627" at bounding box center [276, 157] width 91 height 14
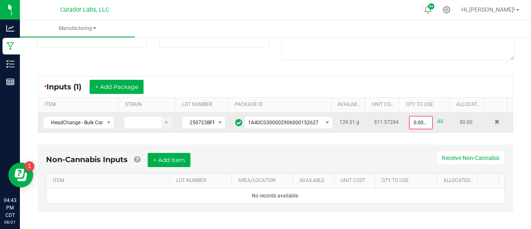
click at [438, 119] on link "All" at bounding box center [441, 121] width 6 height 11
type input "139.5100 g"
click at [419, 86] on div "* Inputs (1) + Add Package" at bounding box center [275, 86] width 475 height 21
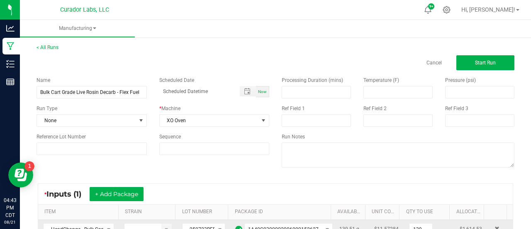
click at [479, 55] on div "< All Runs Cancel Start Run" at bounding box center [276, 57] width 478 height 27
click at [479, 62] on span "Start Run" at bounding box center [485, 63] width 21 height 6
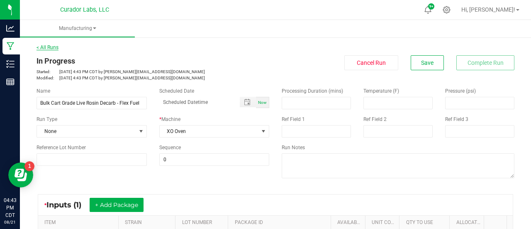
click at [52, 48] on link "< All Runs" at bounding box center [48, 47] width 22 height 6
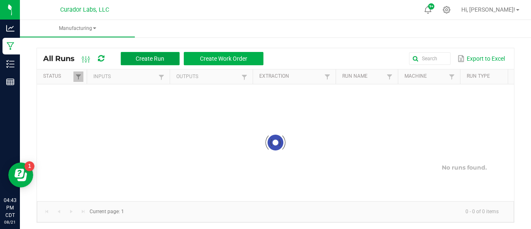
click at [159, 52] on button "Create Run" at bounding box center [150, 58] width 59 height 13
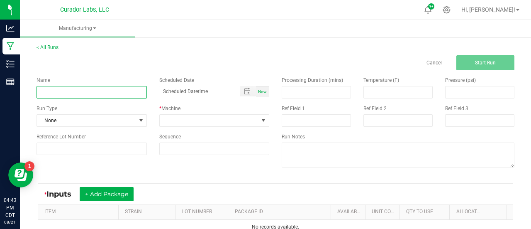
click at [108, 94] on input at bounding box center [92, 92] width 110 height 12
paste input "HeadChange - Bulk Food Grade Live Rosin - Flex Fuel"
click at [59, 91] on input "HeadChange - Bulk Food Grade Live Rosin - Flex Fuel" at bounding box center [92, 92] width 110 height 12
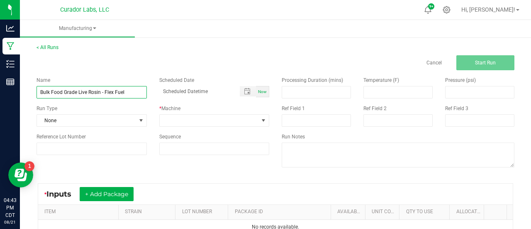
click at [101, 92] on input "Bulk Food Grade Live Rosin - Flex Fuel" at bounding box center [92, 92] width 110 height 12
type input "Bulk Food Grade Live Rosin Decarb - Flex Fuel"
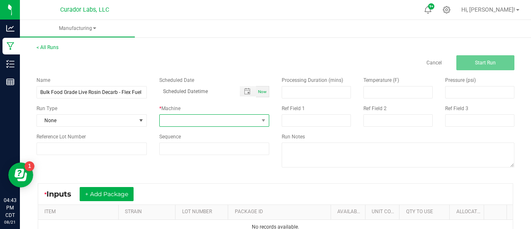
click at [164, 125] on span at bounding box center [209, 121] width 99 height 12
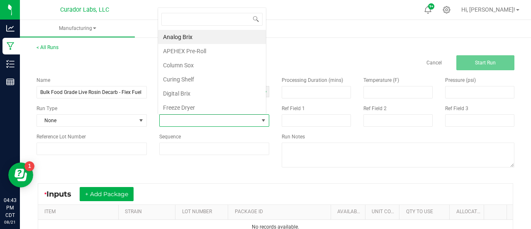
scroll to position [12, 107]
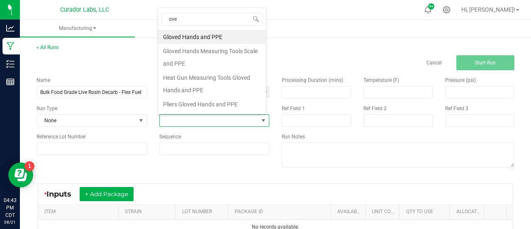
type input "oven"
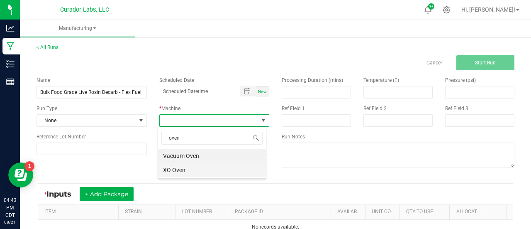
click at [171, 170] on li "XO Oven" at bounding box center [212, 170] width 108 height 14
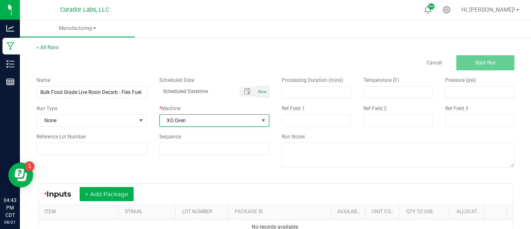
click at [171, 187] on div "* Inputs + Add Package" at bounding box center [275, 193] width 475 height 21
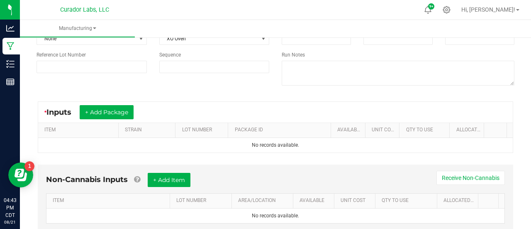
scroll to position [87, 0]
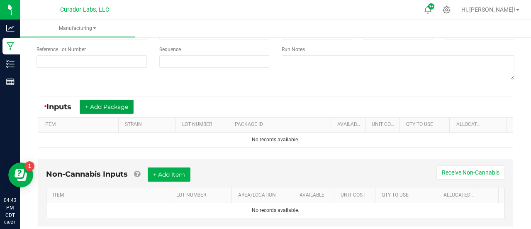
click at [113, 109] on button "+ Add Package" at bounding box center [107, 107] width 54 height 14
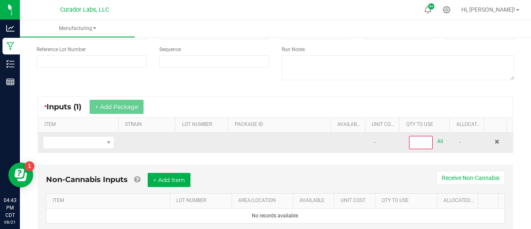
click at [103, 132] on td at bounding box center [78, 142] width 81 height 20
click at [103, 139] on span "NO DATA FOUND" at bounding box center [108, 143] width 10 height 12
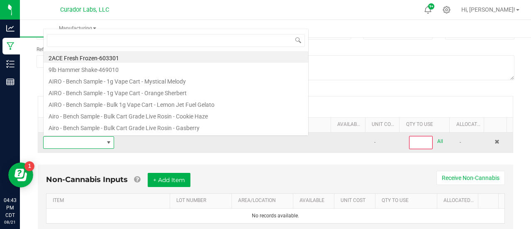
scroll to position [12, 68]
type input "HeadChange - Bulk Food Grade Live Rosin - Flex Fuel"
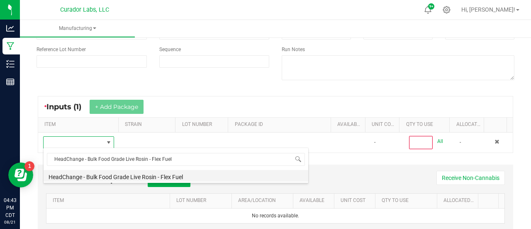
click at [128, 176] on li "HeadChange - Bulk Food Grade Live Rosin - Flex Fuel" at bounding box center [176, 176] width 265 height 12
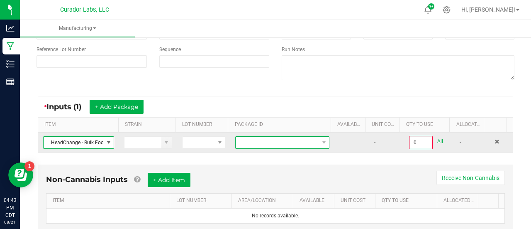
click at [252, 140] on span at bounding box center [277, 143] width 83 height 12
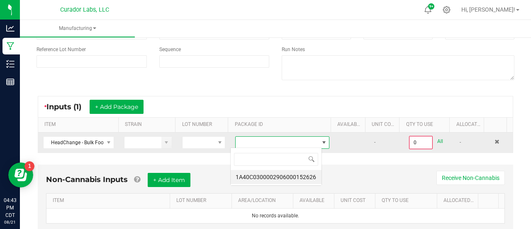
scroll to position [12, 91]
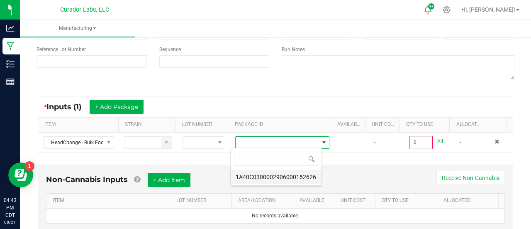
click at [254, 176] on li "1A40C0300002906000152626" at bounding box center [276, 177] width 91 height 14
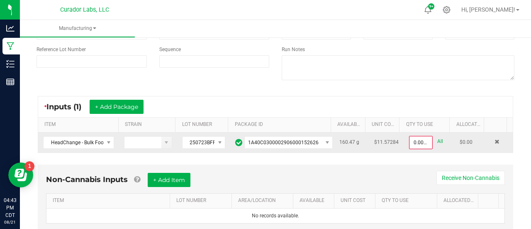
click at [438, 141] on link "All" at bounding box center [441, 141] width 6 height 11
type input "160.4700 g"
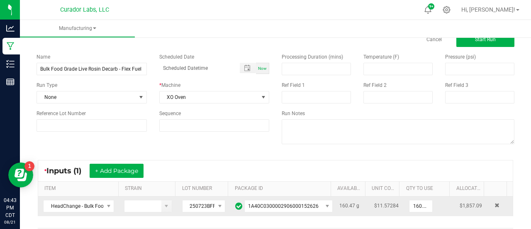
scroll to position [0, 0]
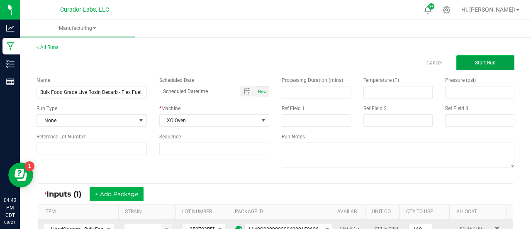
click at [478, 58] on button "Start Run" at bounding box center [486, 62] width 58 height 15
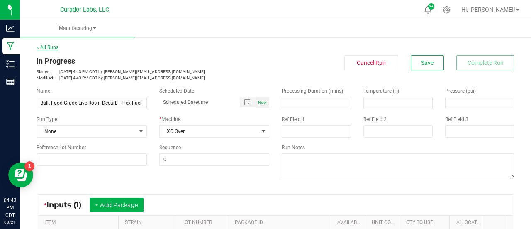
click at [55, 49] on link "< All Runs" at bounding box center [48, 47] width 22 height 6
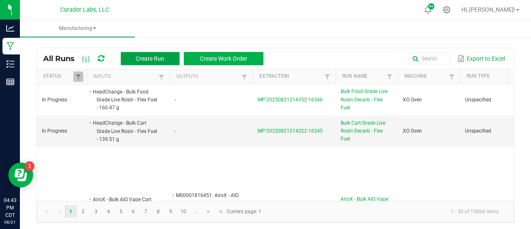
click at [127, 61] on button "Create Run" at bounding box center [150, 58] width 59 height 13
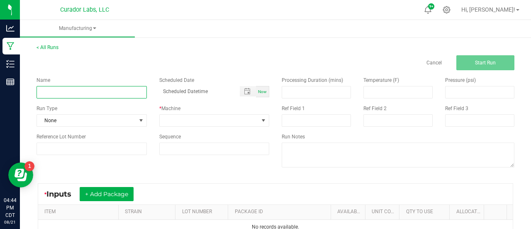
click at [103, 93] on input at bounding box center [92, 92] width 110 height 12
paste input "HeadChange - Bulk Live Rosin Sauce - Flex Fuel"
click at [71, 92] on input "HeadChange - Bulk Live Rosin Sauce - Flex Fuel" at bounding box center [92, 92] width 110 height 12
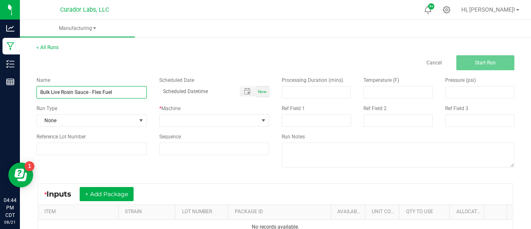
click at [88, 94] on input "Bulk Live Rosin Sauce - Flex Fuel" at bounding box center [92, 92] width 110 height 12
type input "Bulk Live Rosin Sauce Decarb - Flex Fuel"
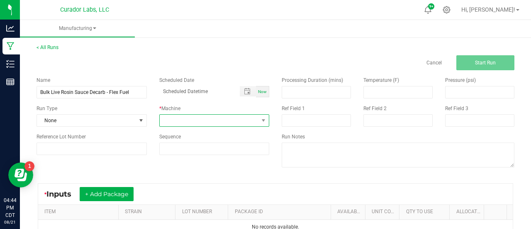
click at [181, 121] on span at bounding box center [209, 121] width 99 height 12
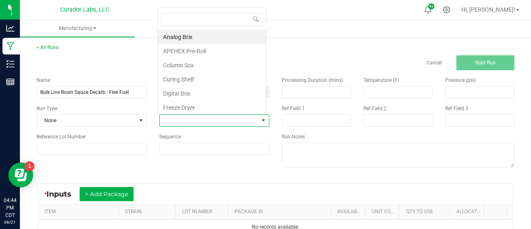
scroll to position [12, 107]
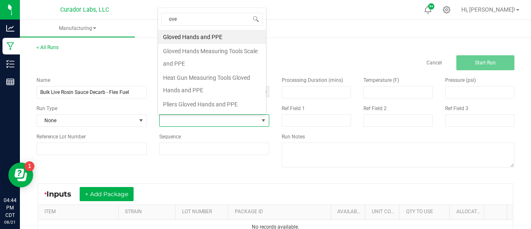
type input "oven"
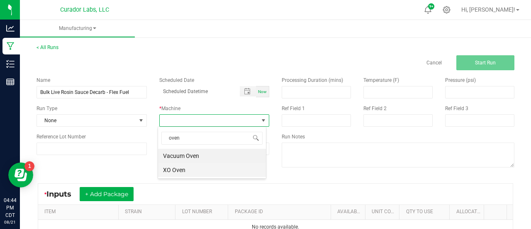
click at [177, 165] on li "XO Oven" at bounding box center [212, 170] width 108 height 14
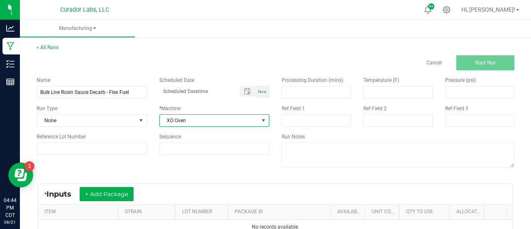
click at [179, 175] on div "Name Bulk Live Rosin Sauce Decarb - Flex Fuel Scheduled Date Now Run Type None …" at bounding box center [275, 122] width 491 height 105
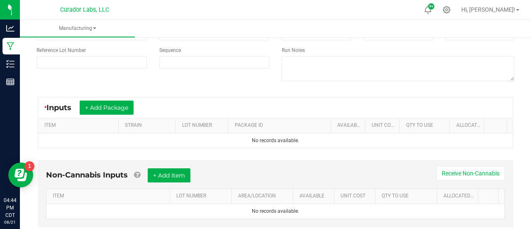
scroll to position [90, 0]
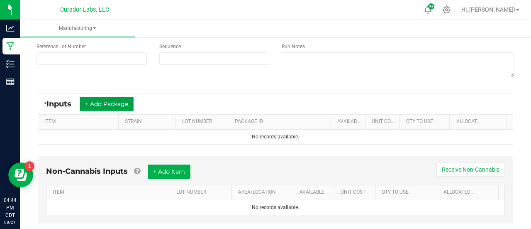
click at [105, 99] on button "+ Add Package" at bounding box center [107, 104] width 54 height 14
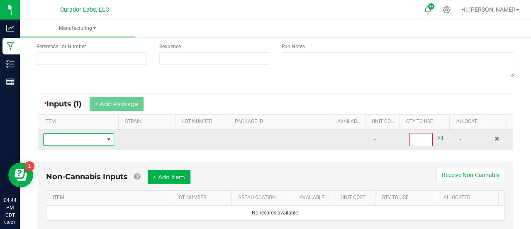
click at [97, 137] on span "NO DATA FOUND" at bounding box center [74, 140] width 60 height 12
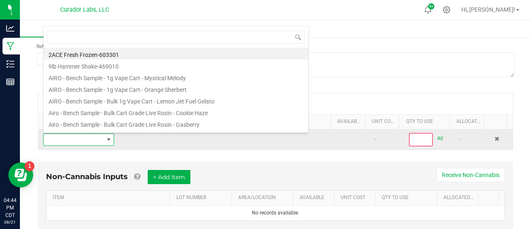
scroll to position [12, 68]
type input "HeadChange - Bulk Live Rosin Sauce - Flex Fuel"
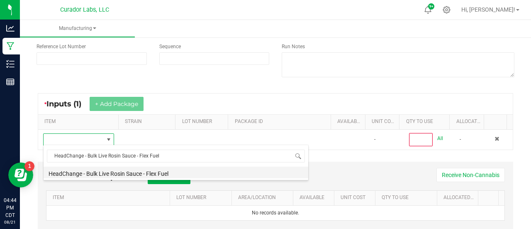
click at [123, 173] on li "HeadChange - Bulk Live Rosin Sauce - Flex Fuel" at bounding box center [176, 172] width 265 height 12
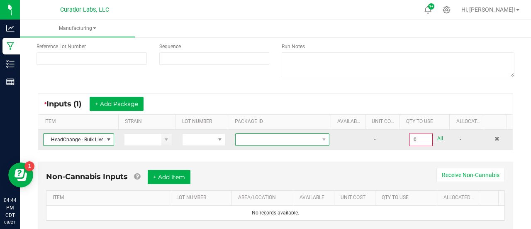
click at [286, 142] on span at bounding box center [277, 140] width 83 height 12
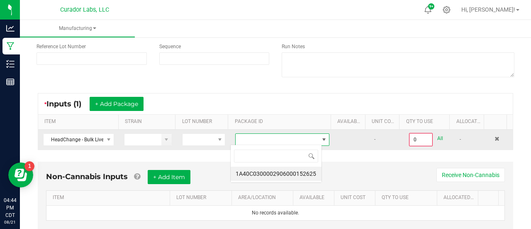
scroll to position [12, 91]
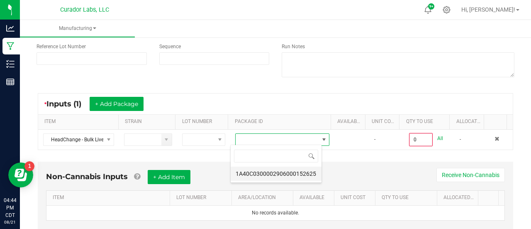
click at [258, 176] on li "1A40C0300002906000152625" at bounding box center [276, 173] width 91 height 14
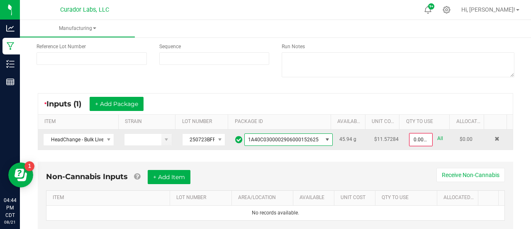
click at [438, 135] on link "All" at bounding box center [441, 138] width 6 height 11
type input "45.9400 g"
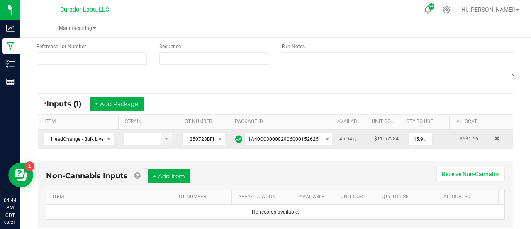
click at [379, 111] on div "* Inputs (1) + Add Package" at bounding box center [275, 103] width 475 height 21
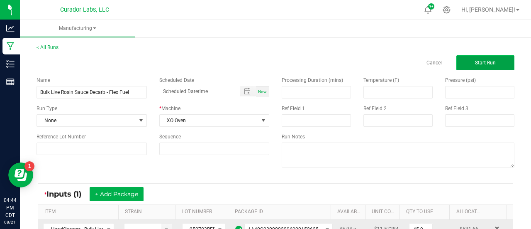
click at [491, 59] on button "Start Run" at bounding box center [486, 62] width 58 height 15
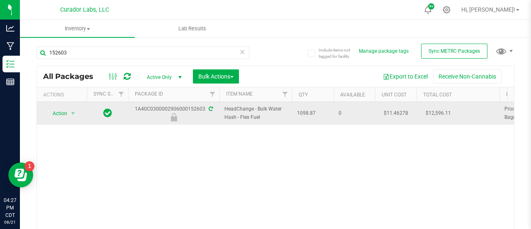
drag, startPoint x: 264, startPoint y: 117, endPoint x: 217, endPoint y: 105, distance: 48.8
copy tr "HeadChange - Bulk Water Hash - Flex Fuel"
click at [67, 113] on span "Action" at bounding box center [56, 114] width 22 height 12
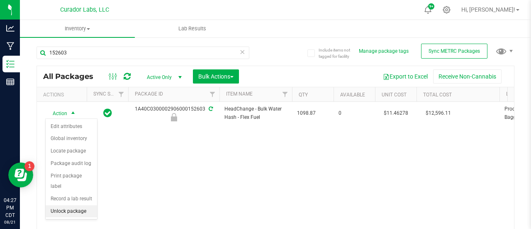
click at [63, 212] on li "Unlock package" at bounding box center [71, 211] width 51 height 12
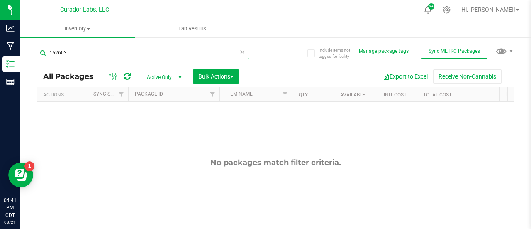
drag, startPoint x: 71, startPoint y: 50, endPoint x: 24, endPoint y: 46, distance: 46.3
click at [24, 46] on div "Include items not tagged for facility Manage package tags Sync METRC Packages 1…" at bounding box center [275, 163] width 511 height 253
paste input "Flex Fuel"
type input "Flex Fuel"
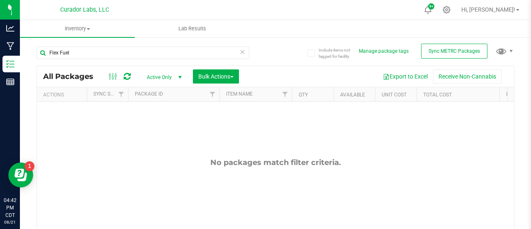
click at [132, 76] on div at bounding box center [120, 76] width 28 height 10
click at [127, 76] on icon at bounding box center [127, 76] width 7 height 8
click at [240, 51] on icon at bounding box center [243, 51] width 6 height 10
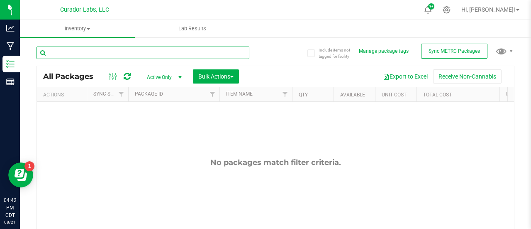
click at [75, 52] on input "text" at bounding box center [143, 52] width 213 height 12
paste input "Flex Fuel"
type input "Flex Fuel"
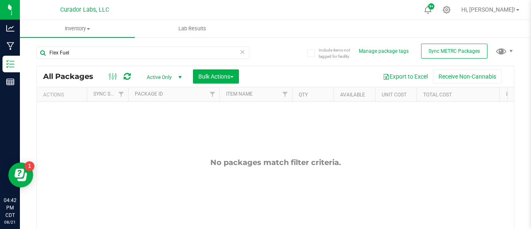
click at [155, 75] on span "Active Only" at bounding box center [163, 77] width 46 height 12
click at [82, 27] on span "Inventory" at bounding box center [77, 28] width 115 height 7
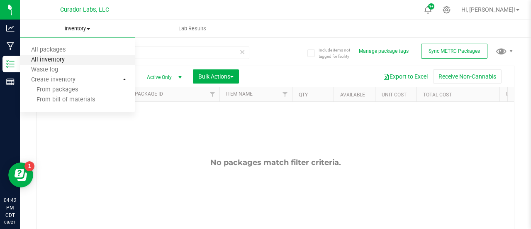
click at [65, 59] on span "All inventory" at bounding box center [48, 59] width 56 height 7
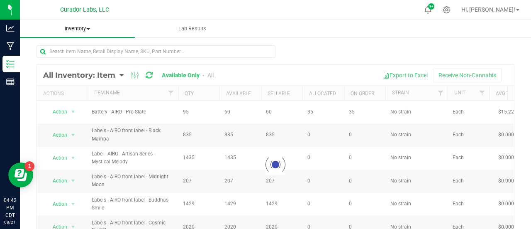
click at [74, 30] on span "Inventory" at bounding box center [77, 28] width 115 height 7
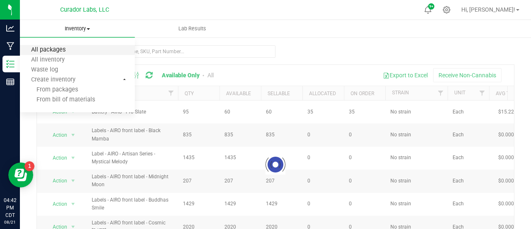
click at [54, 50] on span "All packages" at bounding box center [48, 49] width 57 height 7
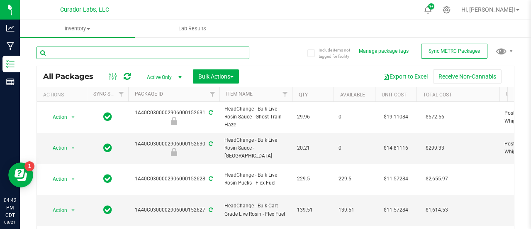
click at [125, 50] on input "text" at bounding box center [143, 52] width 213 height 12
paste input "Flex Fuel"
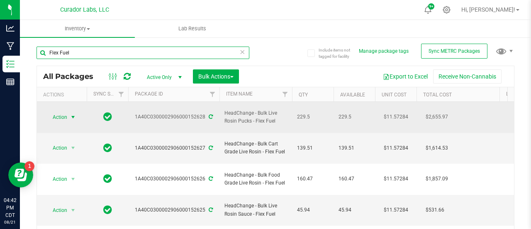
type input "Flex Fuel"
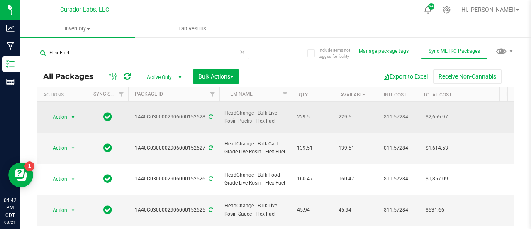
click at [63, 111] on span "Action" at bounding box center [56, 117] width 22 height 12
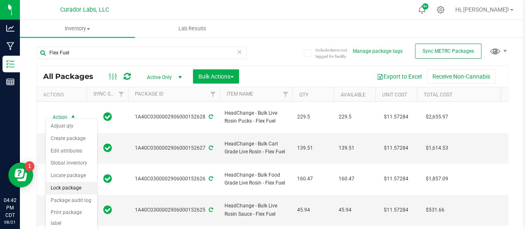
click at [64, 186] on li "Lock package" at bounding box center [71, 188] width 51 height 12
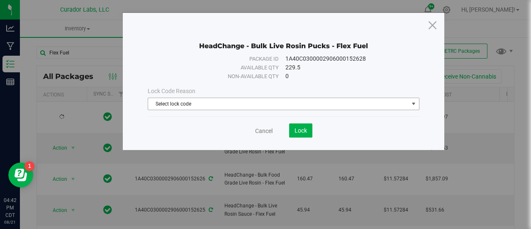
click at [198, 104] on span "Select lock code" at bounding box center [278, 104] width 261 height 12
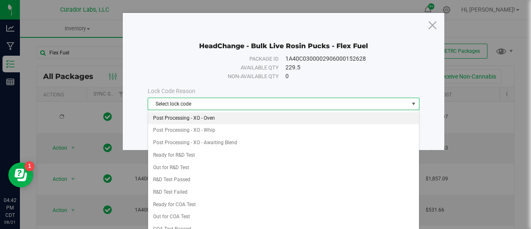
scroll to position [233, 0]
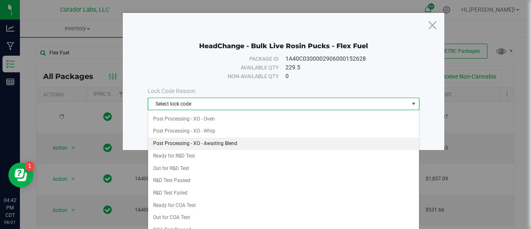
click at [203, 137] on li "Post Processing - XO - Awaiting Blend" at bounding box center [283, 143] width 271 height 12
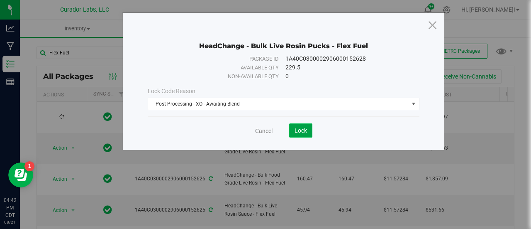
click at [306, 131] on span "Lock" at bounding box center [301, 130] width 12 height 7
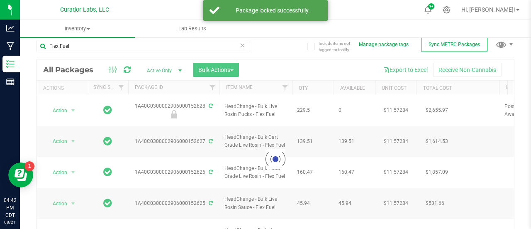
scroll to position [37, 0]
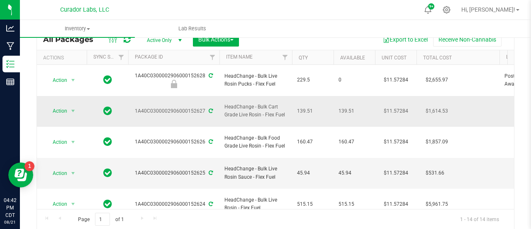
drag, startPoint x: 290, startPoint y: 103, endPoint x: 225, endPoint y: 94, distance: 65.0
click at [225, 96] on td "HeadChange - Bulk Cart Grade Live Rosin - Flex Fuel" at bounding box center [256, 111] width 73 height 31
copy span "HeadChange - Bulk Cart Grade Live Rosin - Flex Fuel"
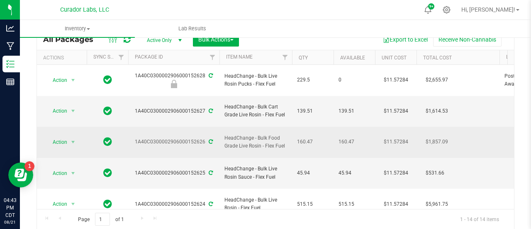
drag, startPoint x: 289, startPoint y: 125, endPoint x: 213, endPoint y: 118, distance: 76.3
copy tr "HeadChange - Bulk Food Grade Live Rosin - Flex Fuel"
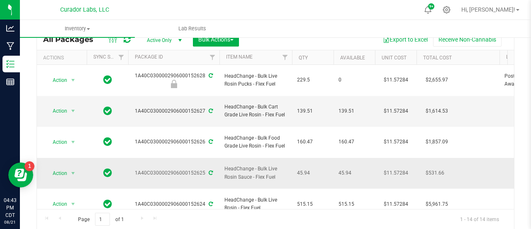
drag, startPoint x: 278, startPoint y: 147, endPoint x: 218, endPoint y: 140, distance: 60.2
copy tr "HeadChange - Bulk Live Rosin Sauce - Flex Fuel"
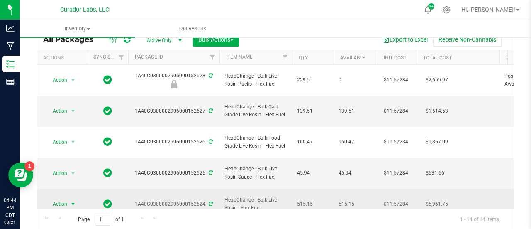
click at [73, 201] on span "select" at bounding box center [73, 204] width 7 height 7
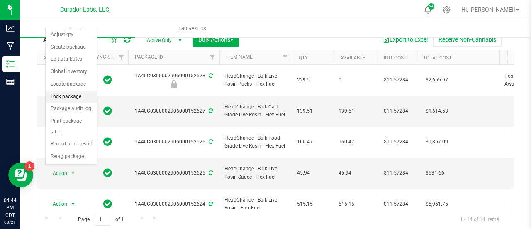
click at [61, 94] on li "Lock package" at bounding box center [71, 96] width 51 height 12
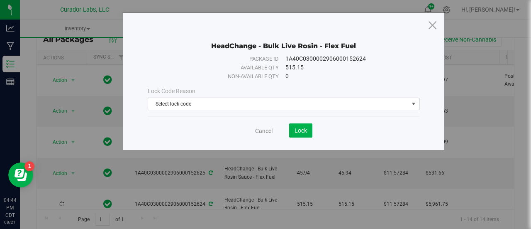
click at [213, 100] on span "Select lock code" at bounding box center [278, 104] width 261 height 12
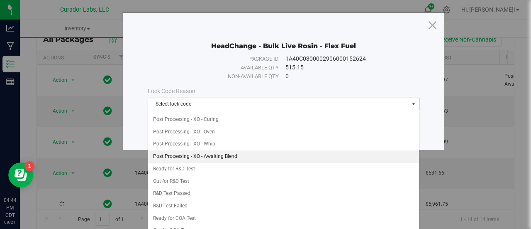
scroll to position [221, 0]
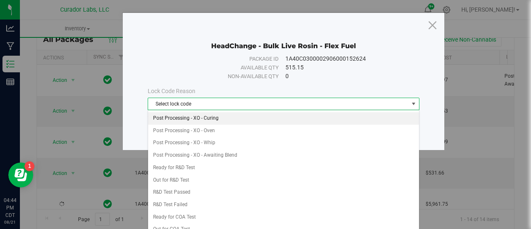
click at [206, 114] on li "Post Processing - XO - Curing" at bounding box center [283, 118] width 271 height 12
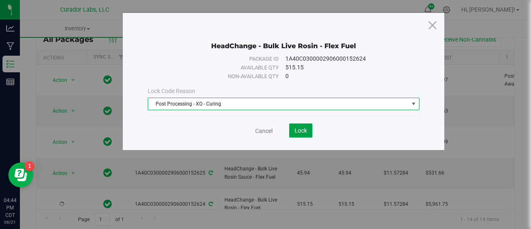
click at [303, 130] on span "Lock" at bounding box center [301, 130] width 12 height 7
